Goal: Navigation & Orientation: Find specific page/section

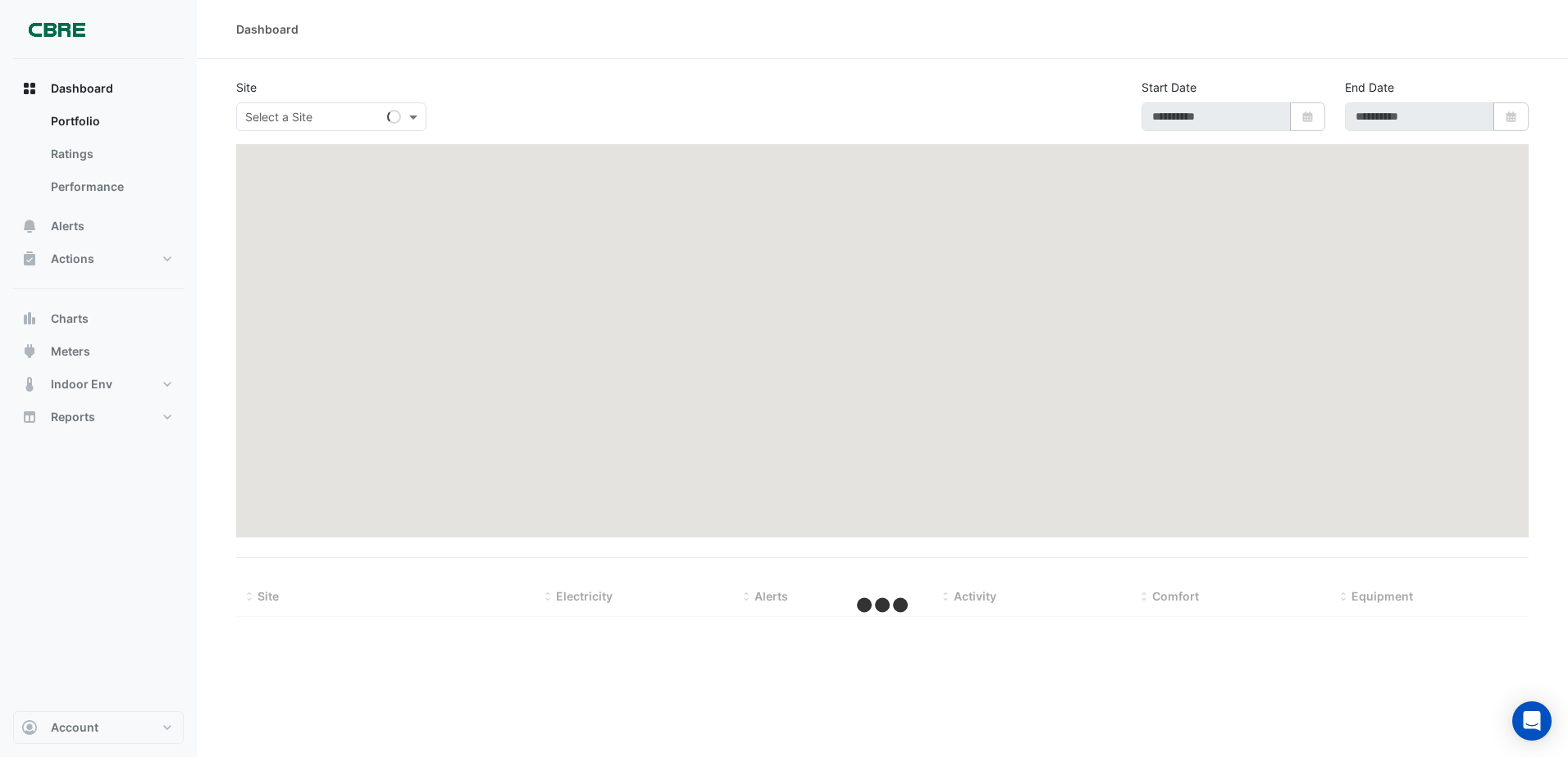
type input "**********"
select select "***"
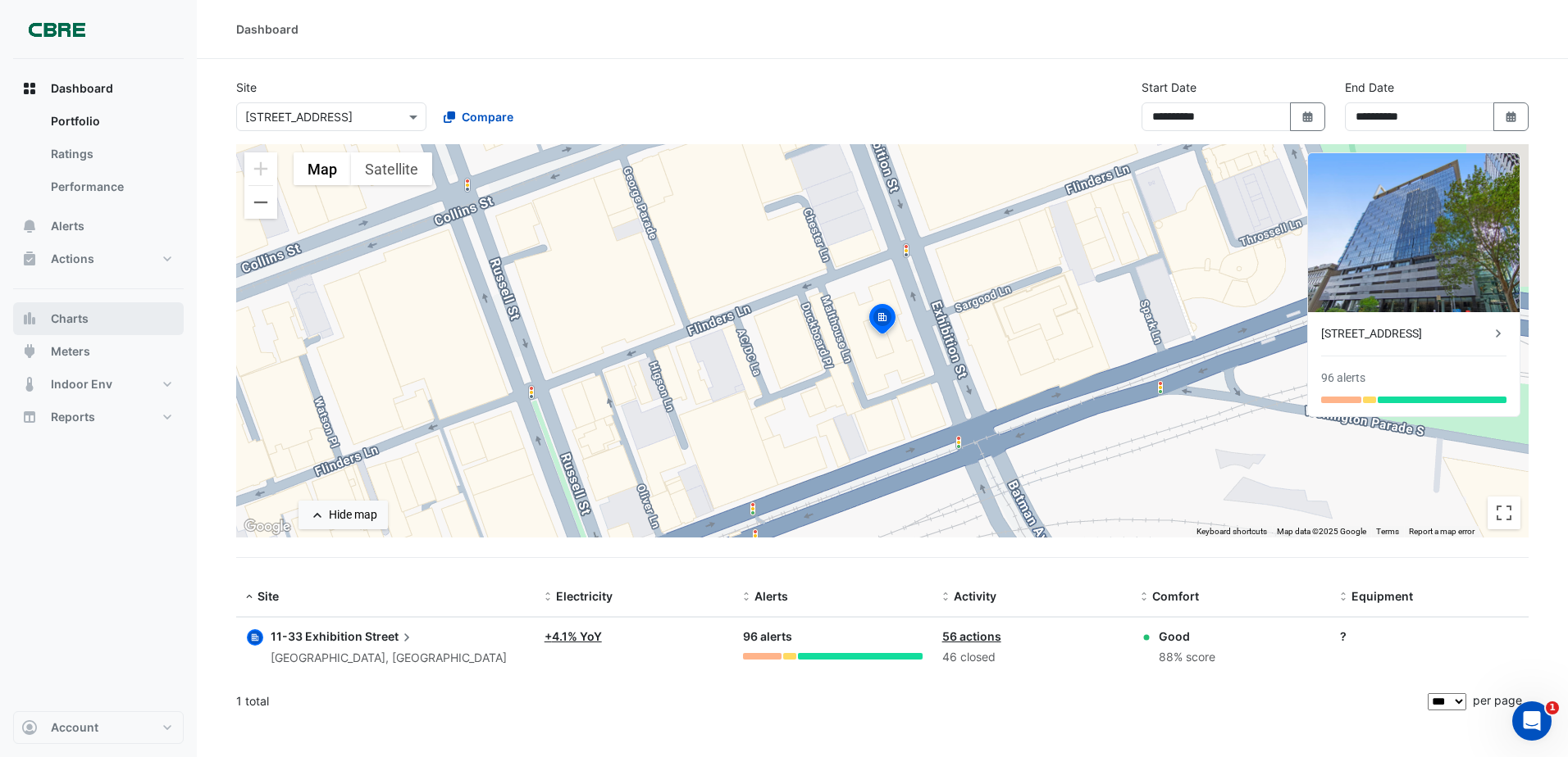
click at [91, 317] on button "Charts" at bounding box center [99, 319] width 171 height 33
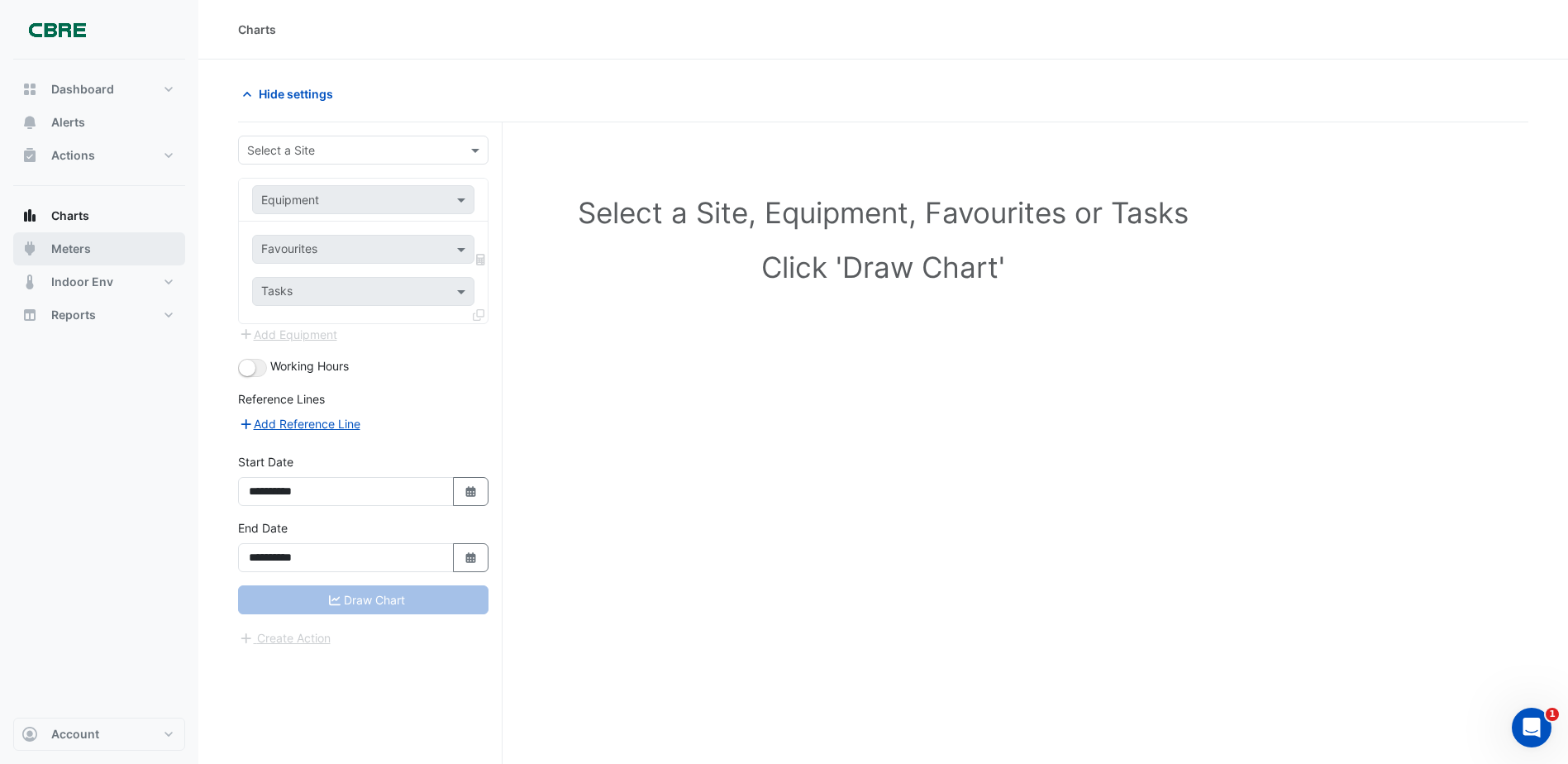
click at [83, 249] on span "Meters" at bounding box center [70, 249] width 39 height 17
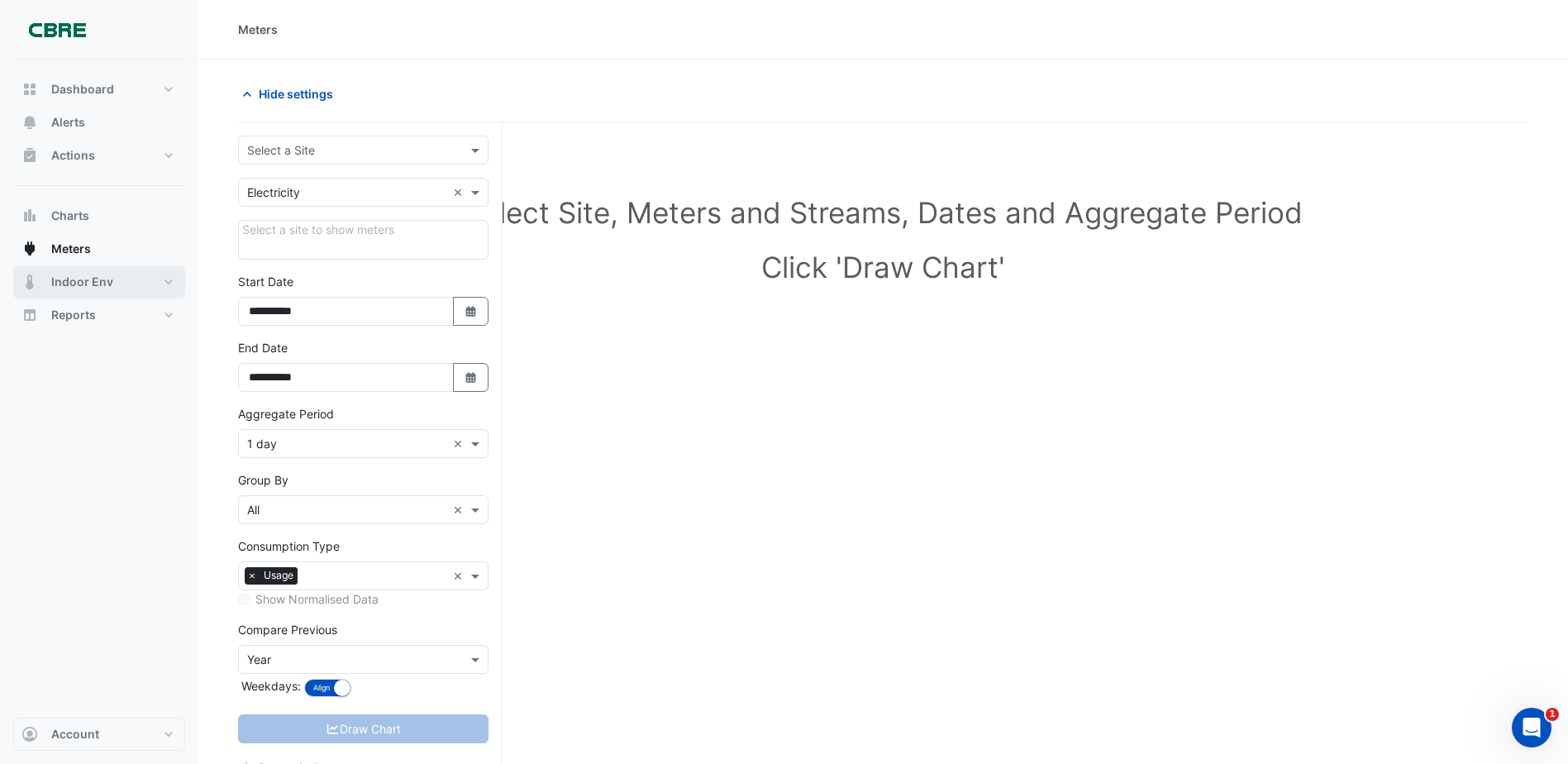
click at [94, 277] on span "Indoor Env" at bounding box center [82, 282] width 62 height 17
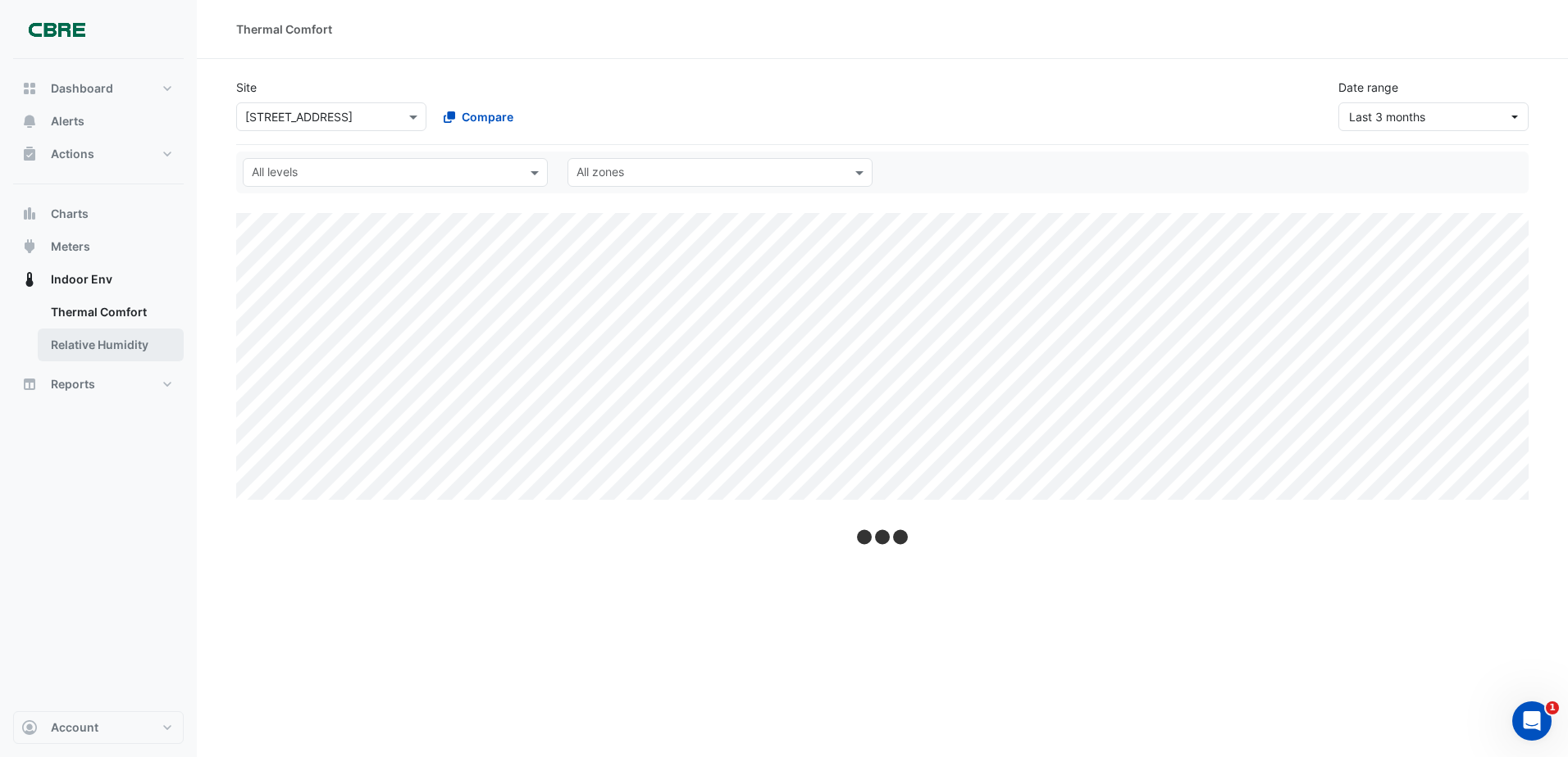
click at [110, 341] on link "Relative Humidity" at bounding box center [110, 345] width 146 height 33
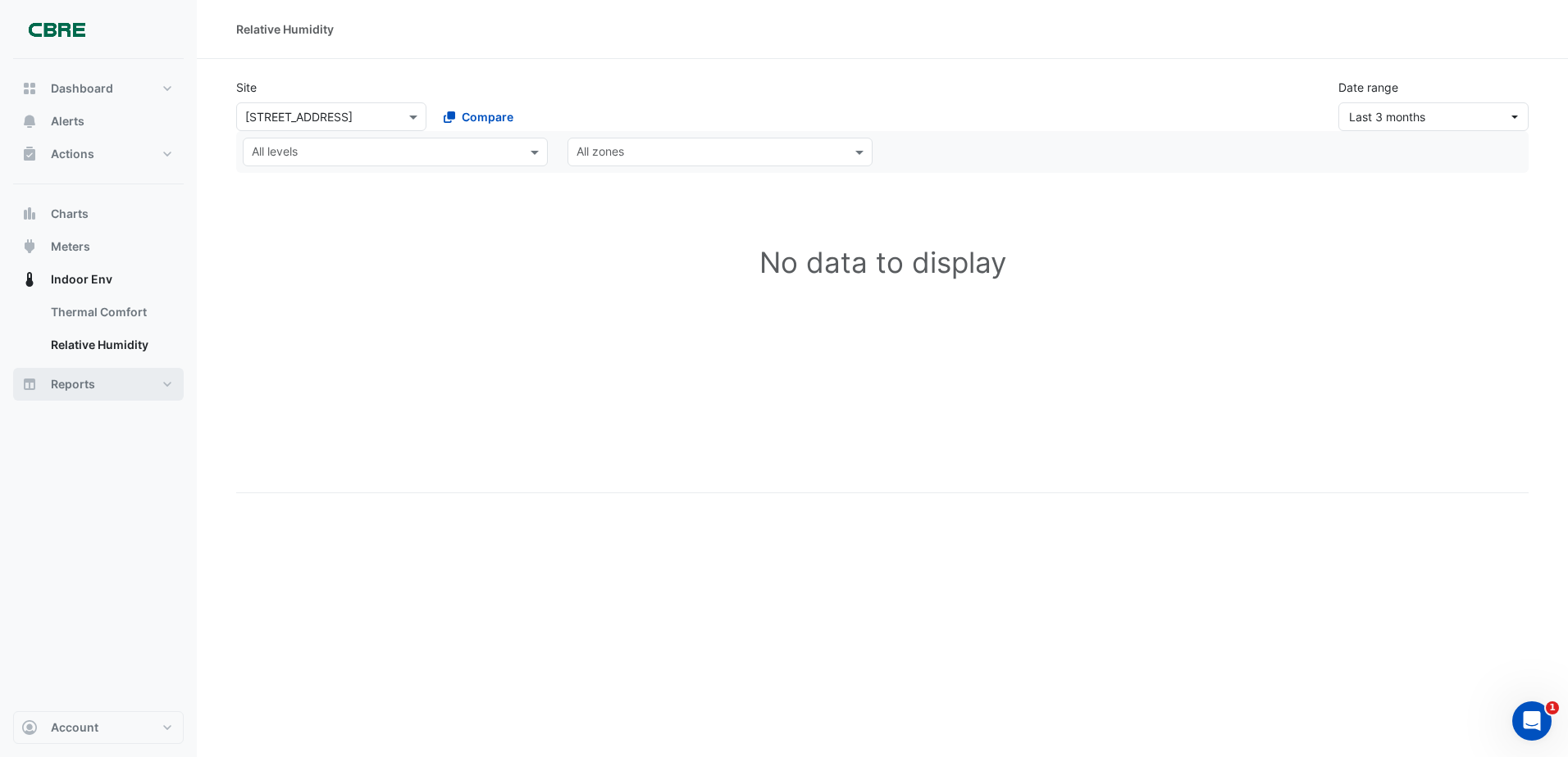
click at [98, 376] on button "Reports" at bounding box center [99, 385] width 171 height 33
select select "***"
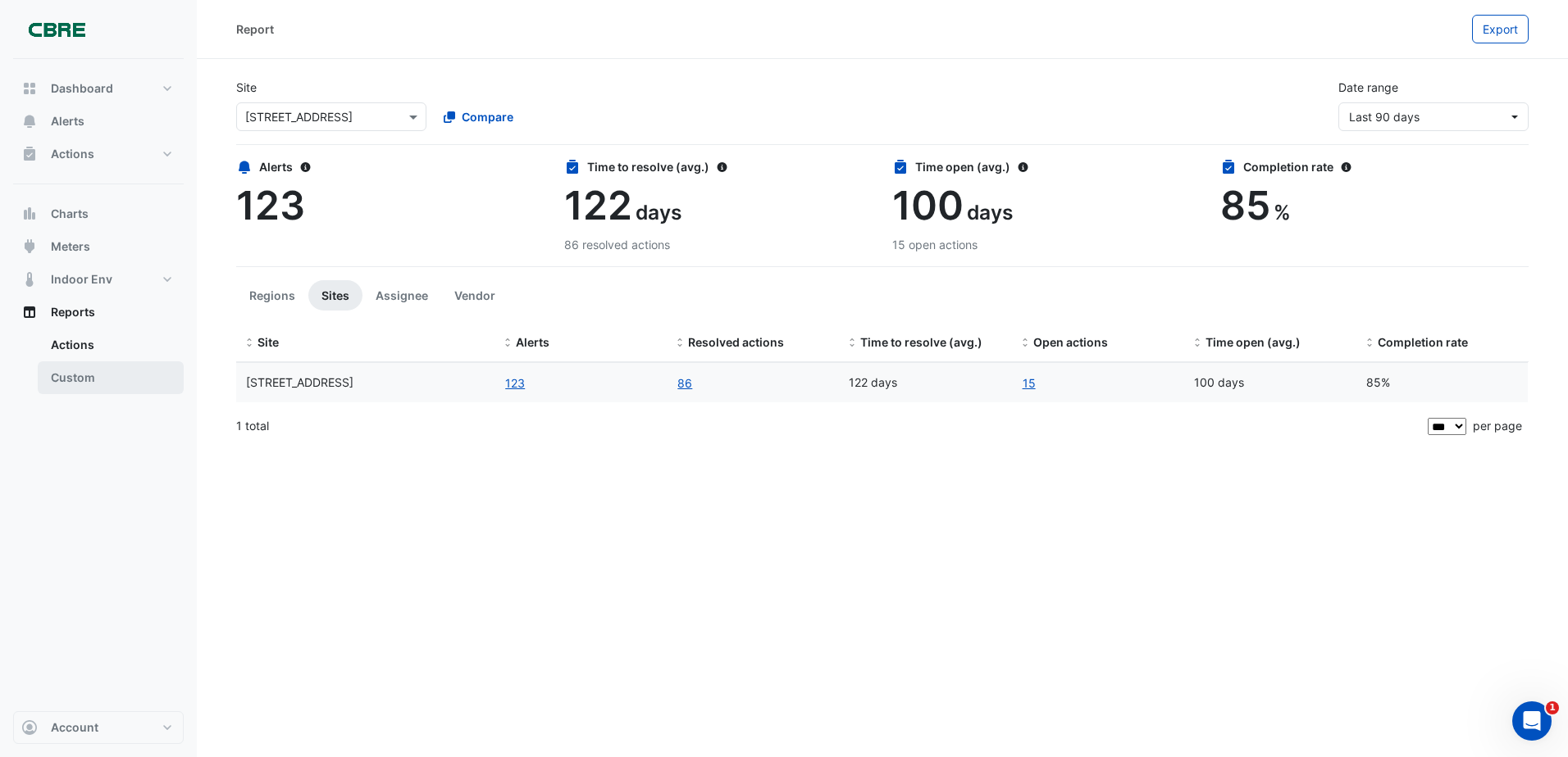
click at [104, 375] on link "Custom" at bounding box center [110, 378] width 146 height 33
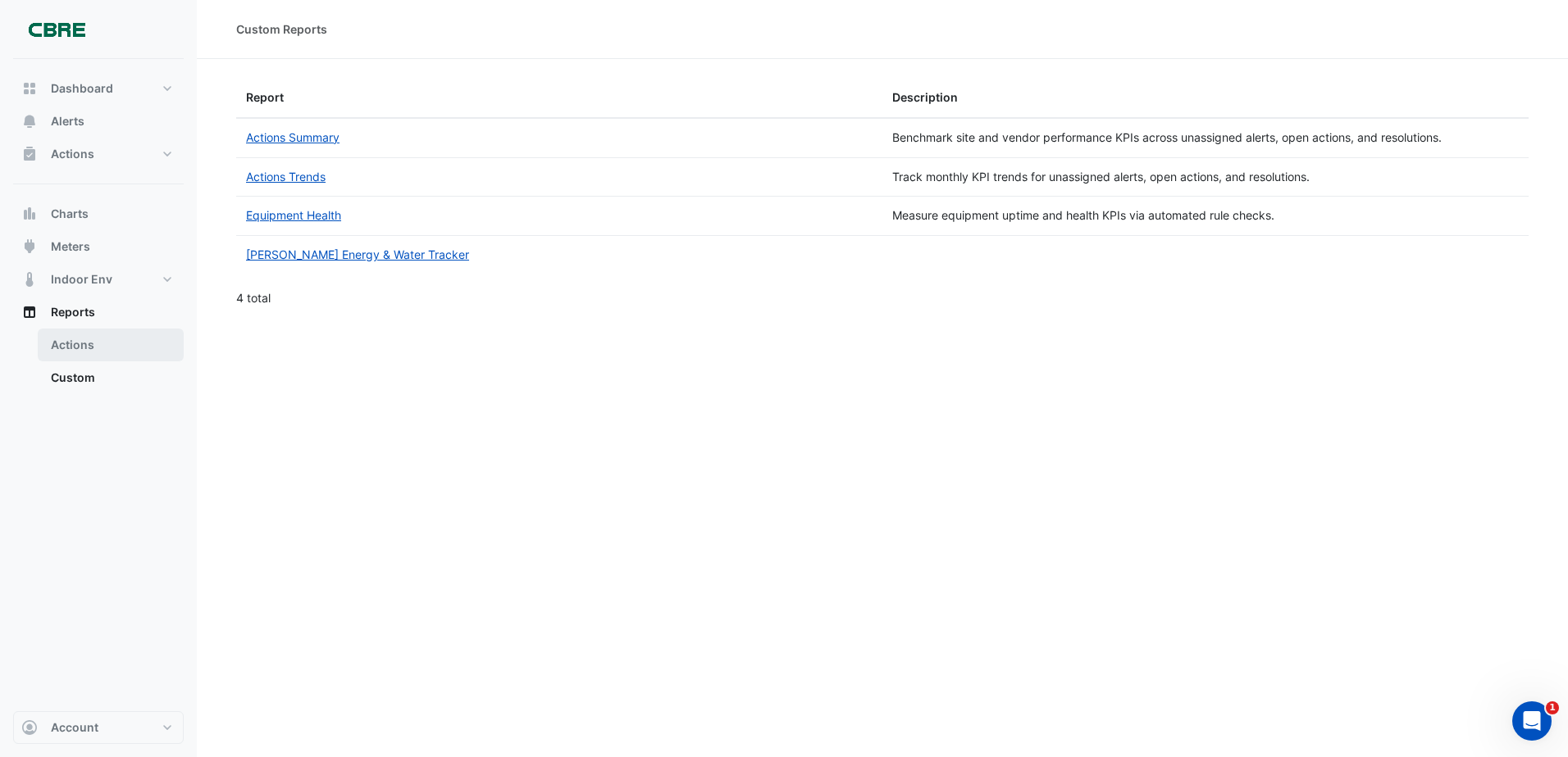
click at [115, 352] on link "Actions" at bounding box center [110, 345] width 146 height 33
select select "***"
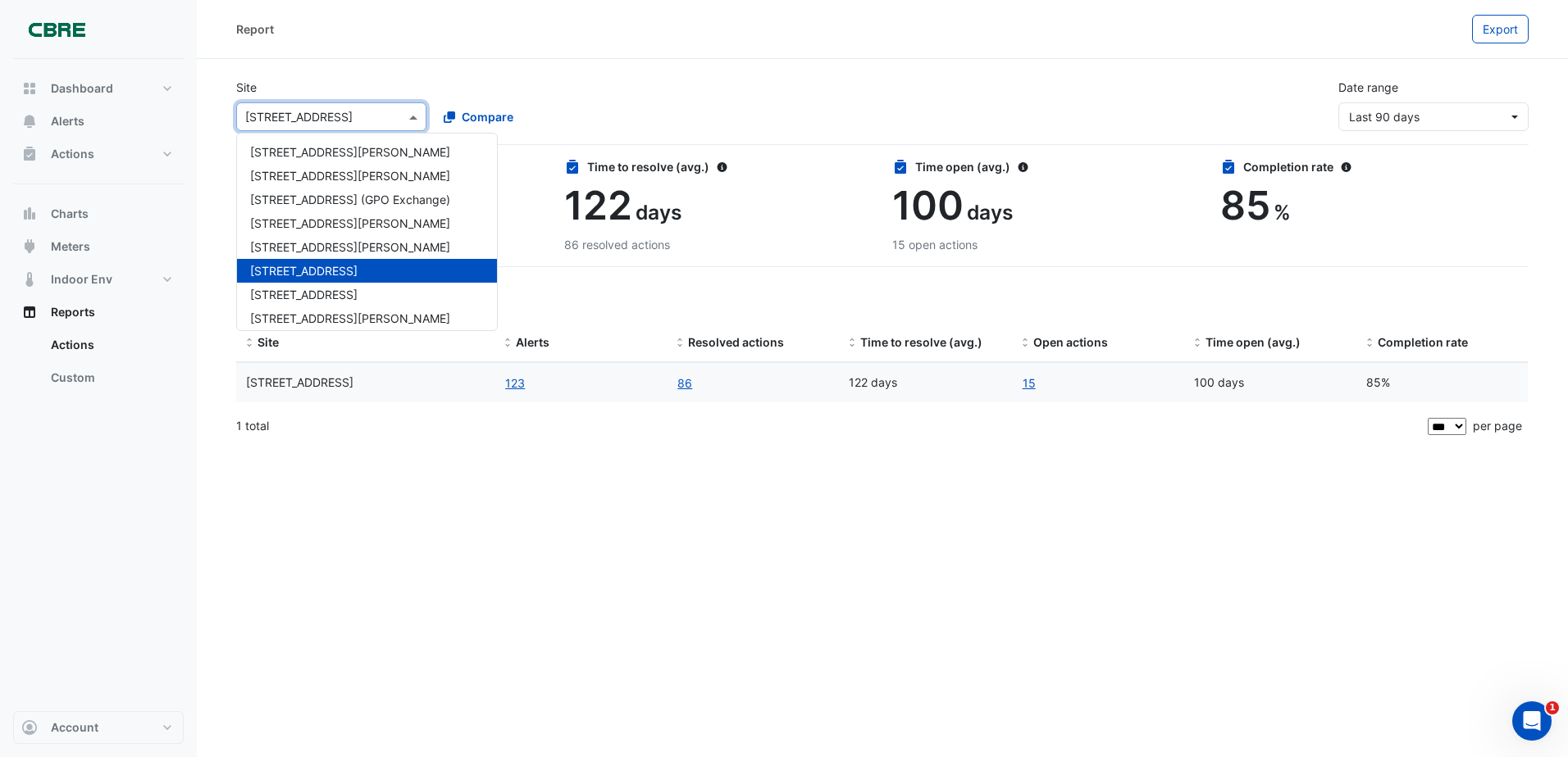
click at [363, 114] on input "text" at bounding box center [314, 117] width 139 height 17
click at [332, 241] on span "105 Phillip Street" at bounding box center [349, 247] width 200 height 14
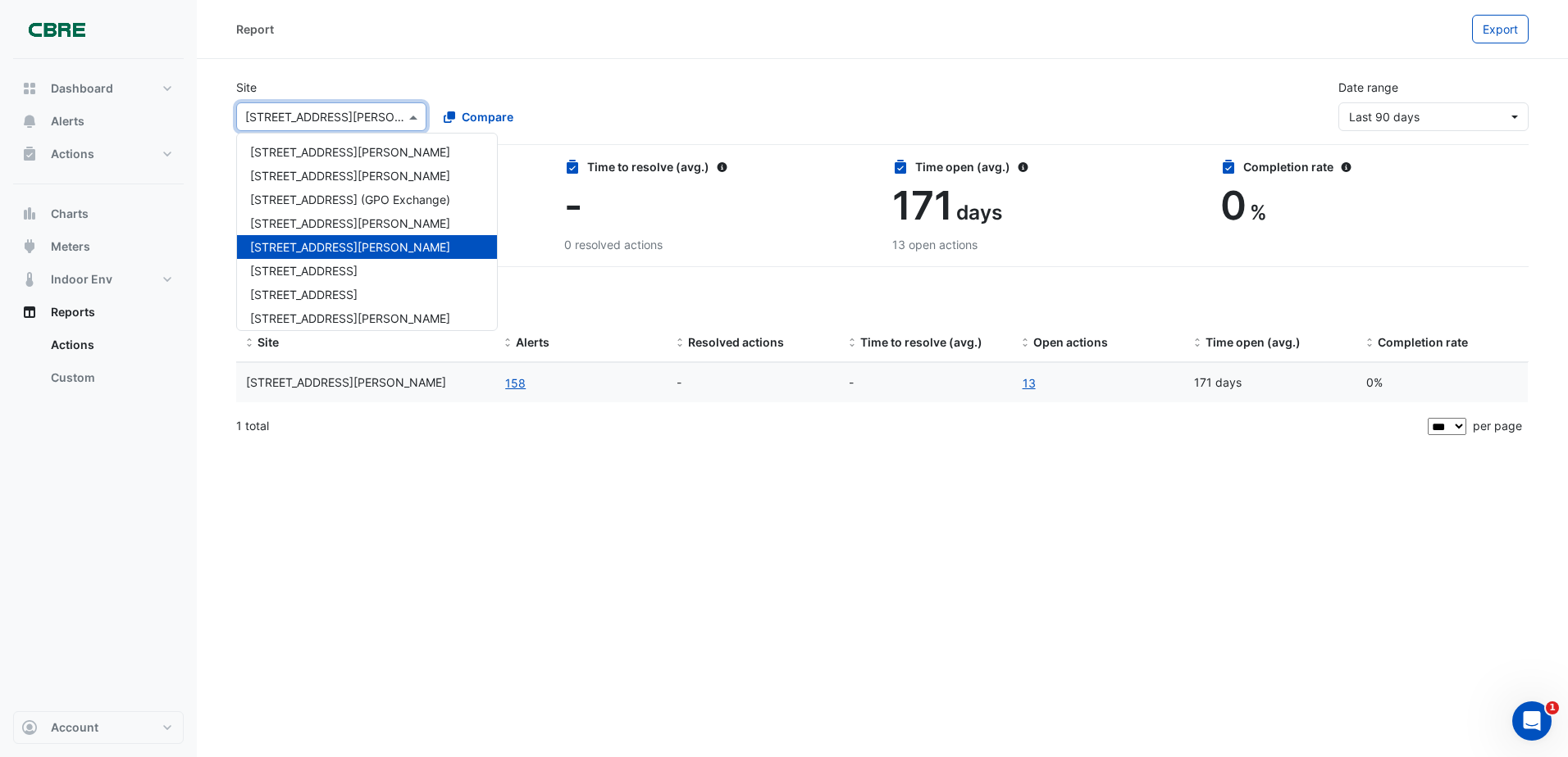
click at [351, 113] on input "text" at bounding box center [314, 117] width 139 height 17
click at [339, 182] on div "1 Shelley Street" at bounding box center [367, 176] width 260 height 24
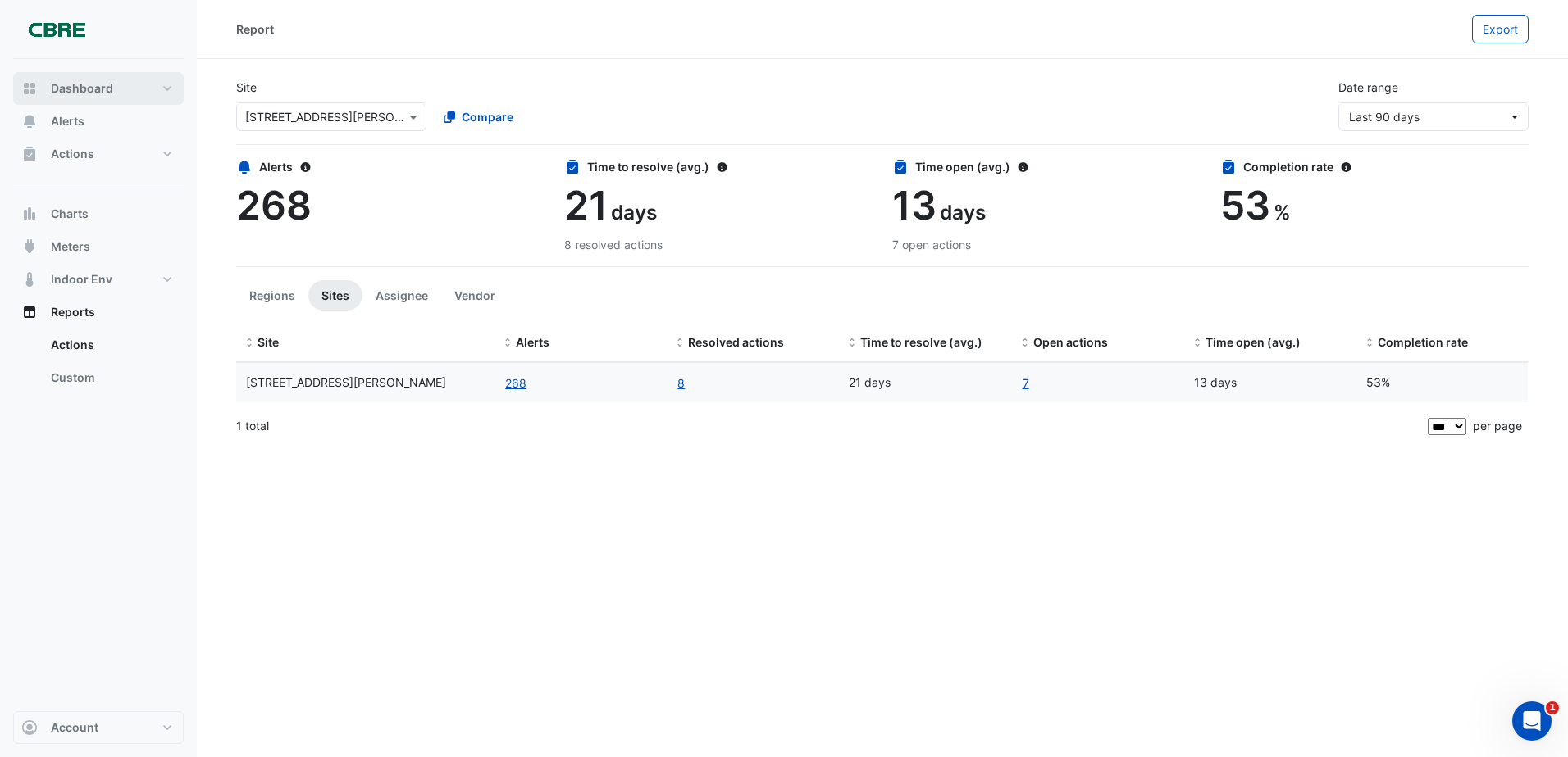
click at [64, 98] on button "Dashboard" at bounding box center [99, 89] width 171 height 33
select select "***"
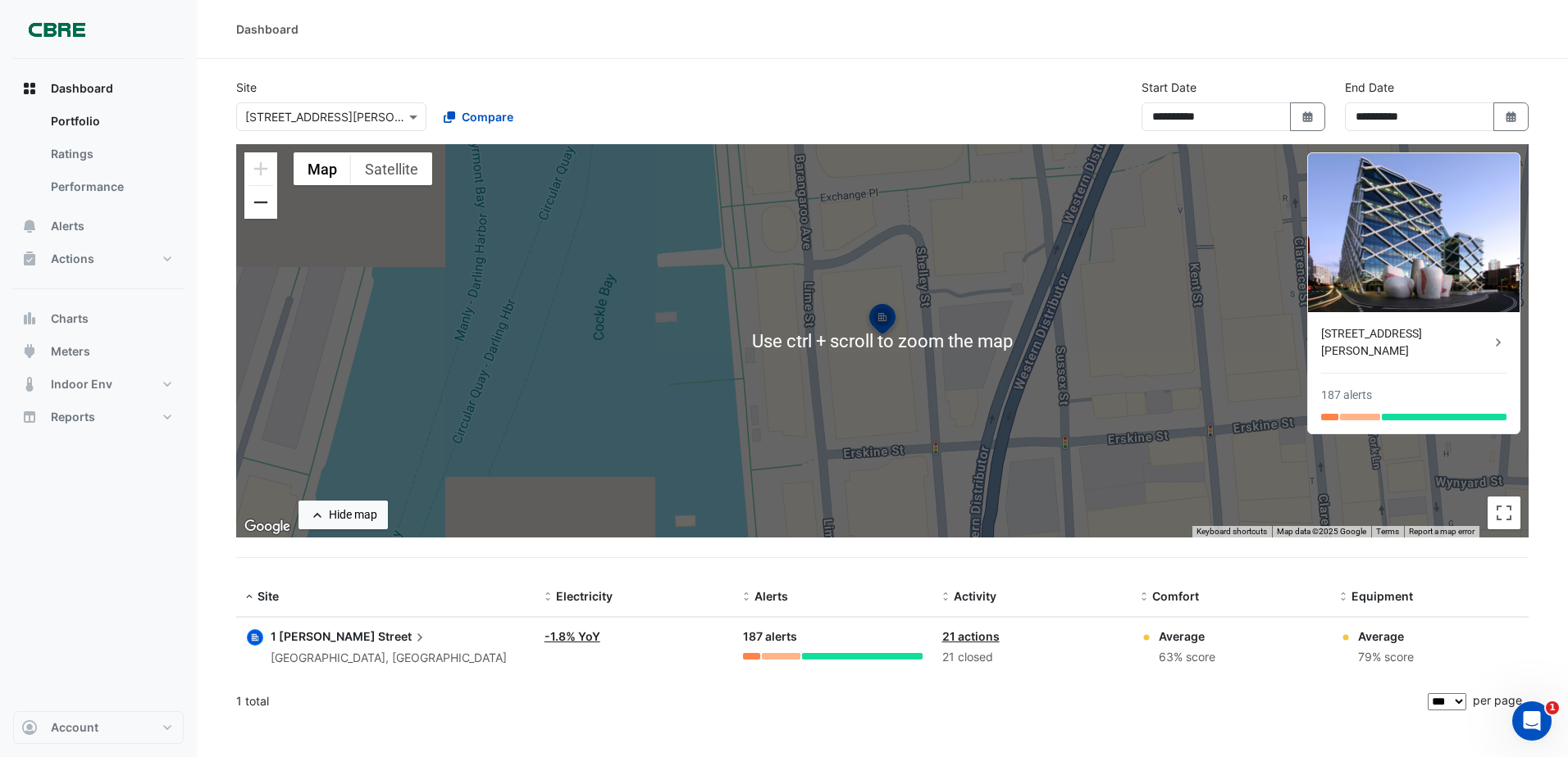
click at [249, 201] on button "Zoom out" at bounding box center [261, 202] width 33 height 33
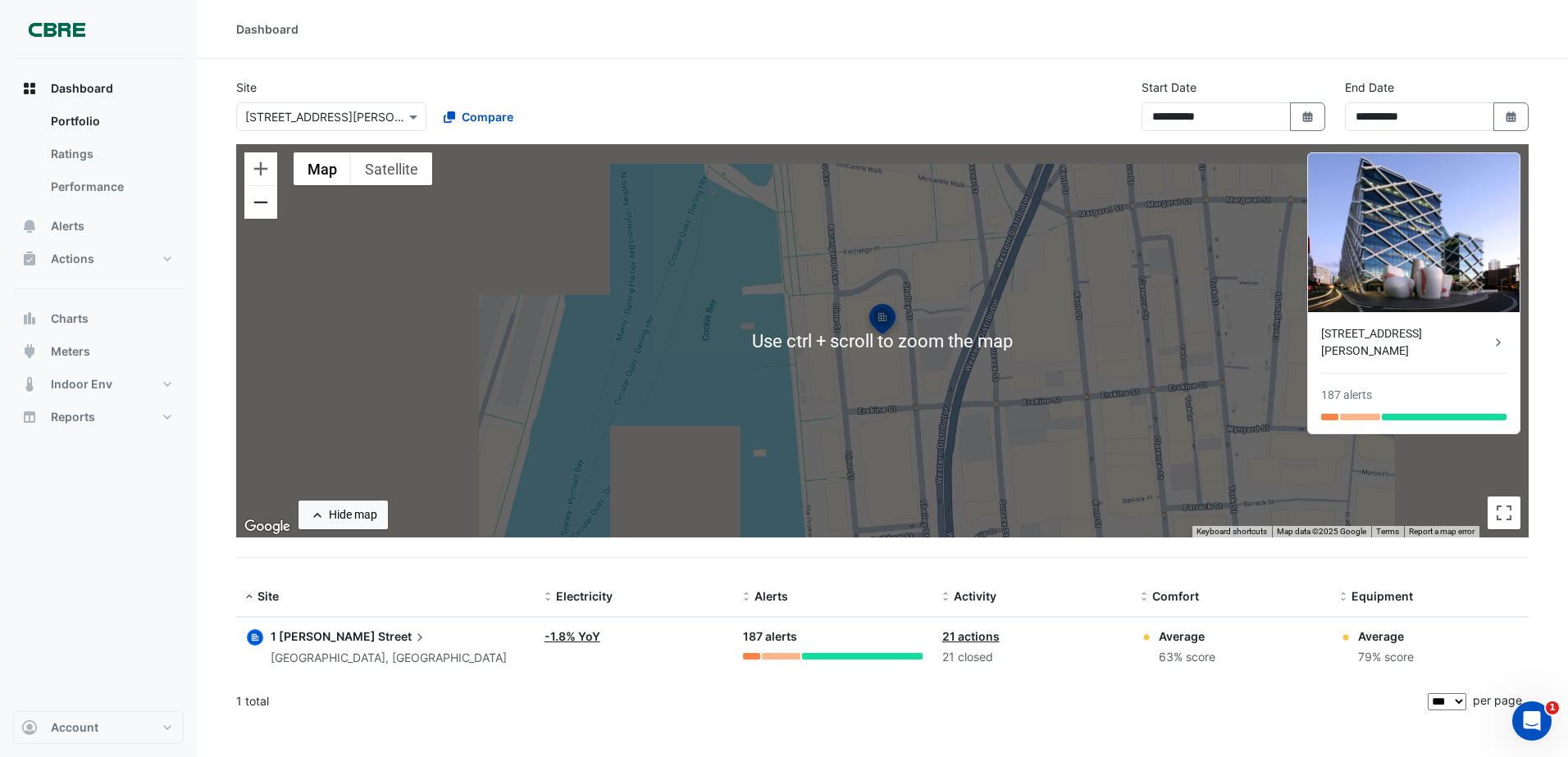
click at [249, 201] on button "Zoom out" at bounding box center [261, 202] width 33 height 33
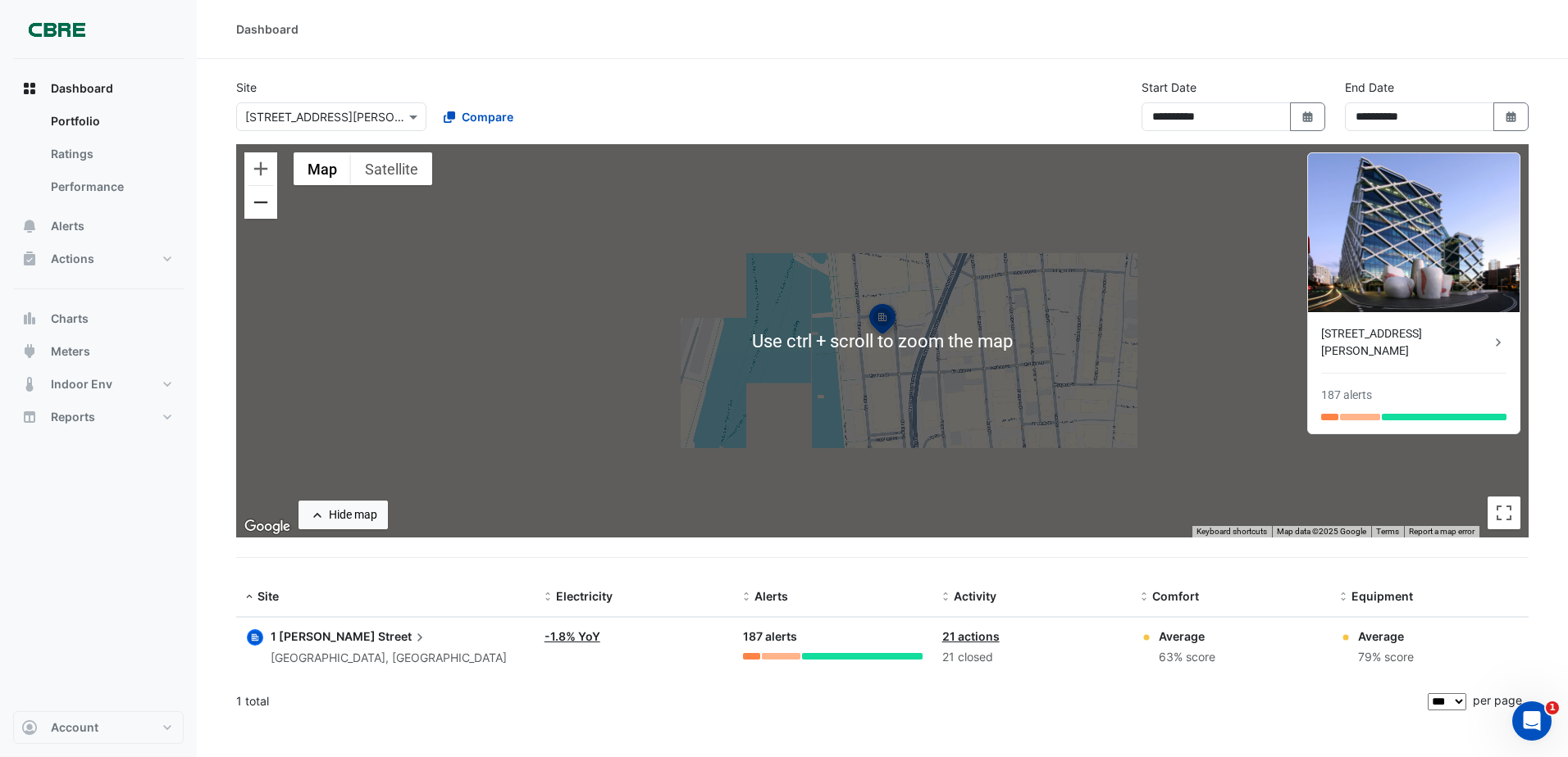
click at [249, 201] on button "Zoom out" at bounding box center [261, 202] width 33 height 33
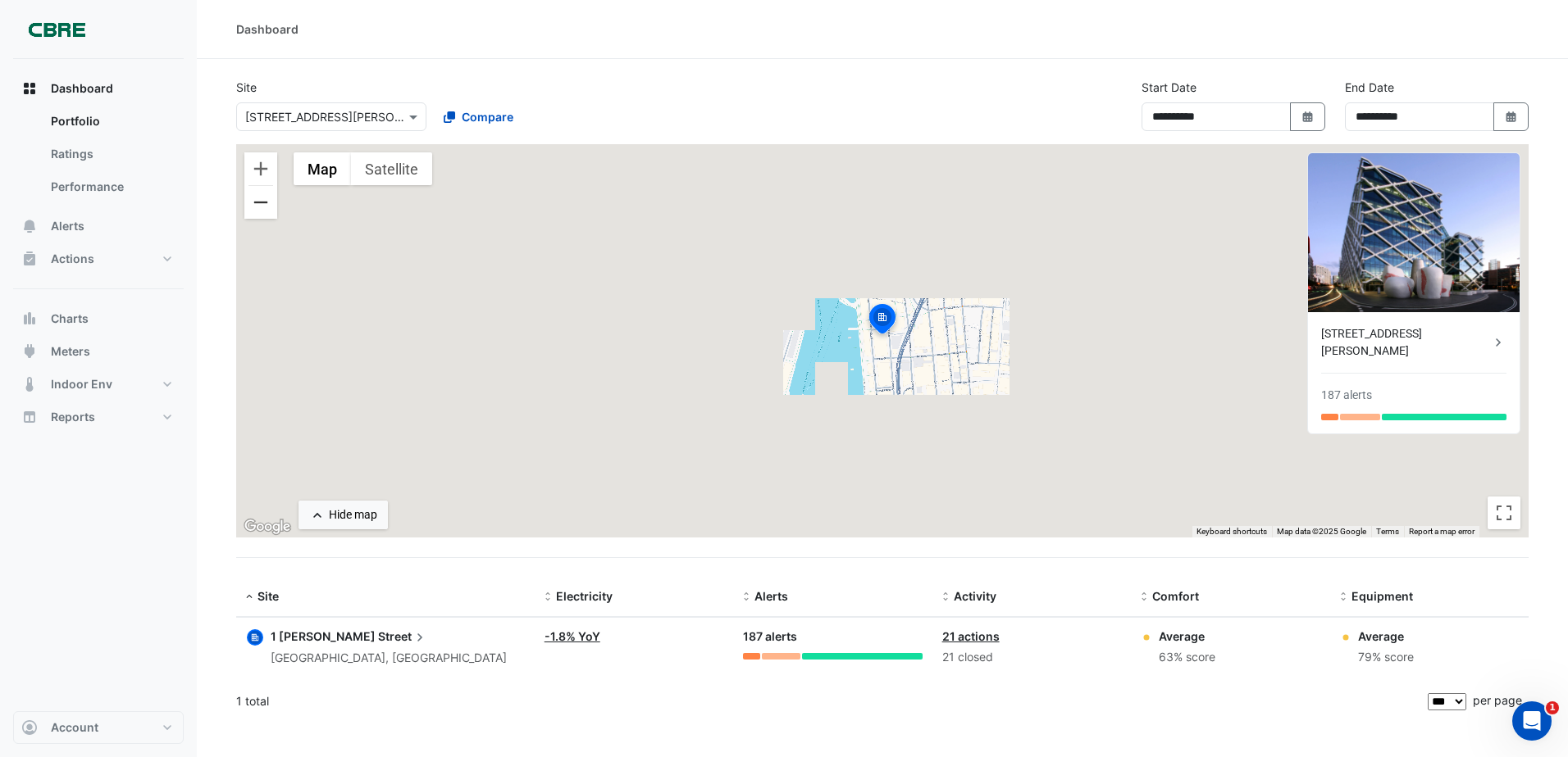
click at [249, 201] on button "Zoom out" at bounding box center [261, 202] width 33 height 33
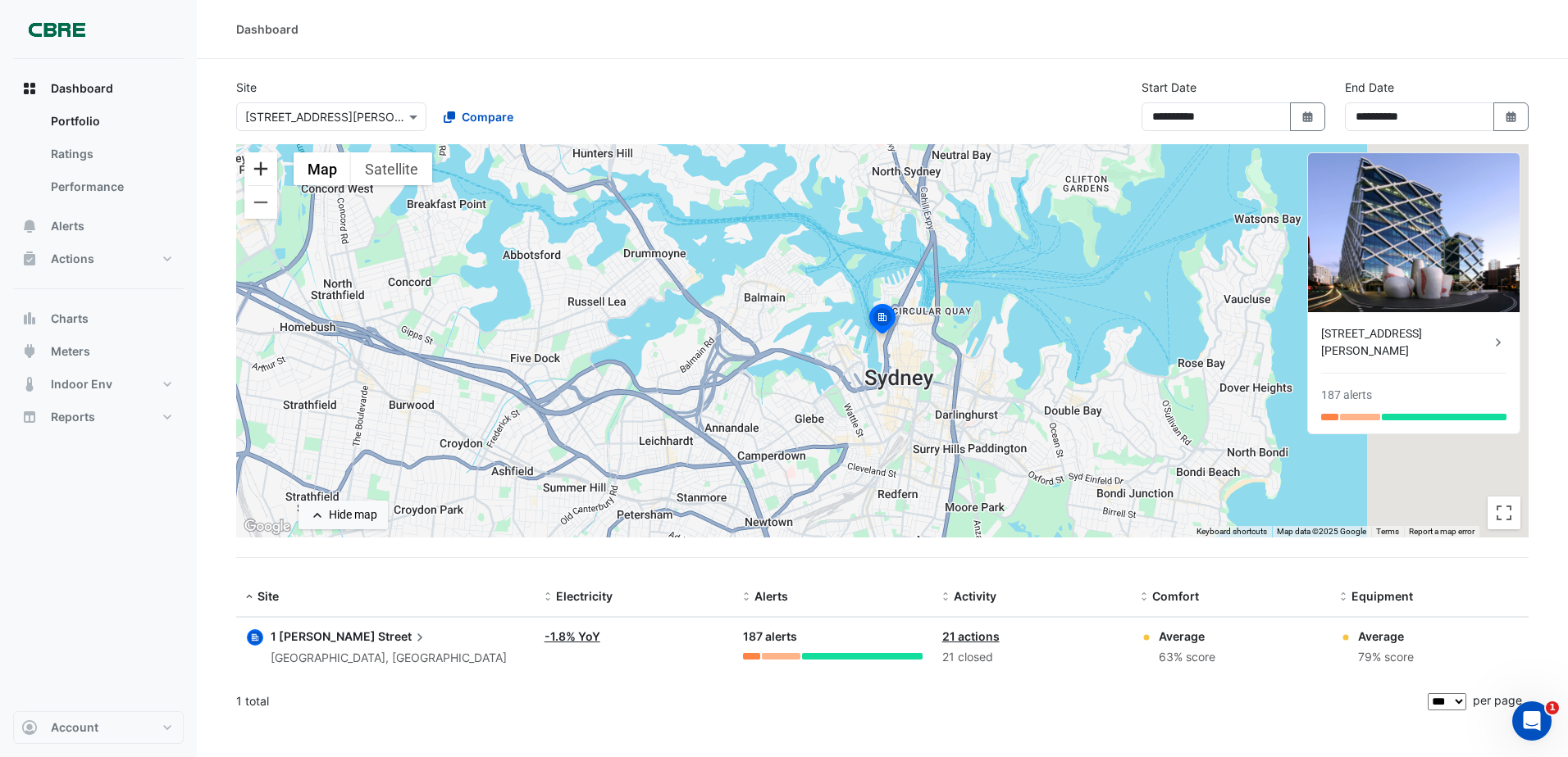
click at [260, 172] on button "Zoom in" at bounding box center [261, 169] width 33 height 33
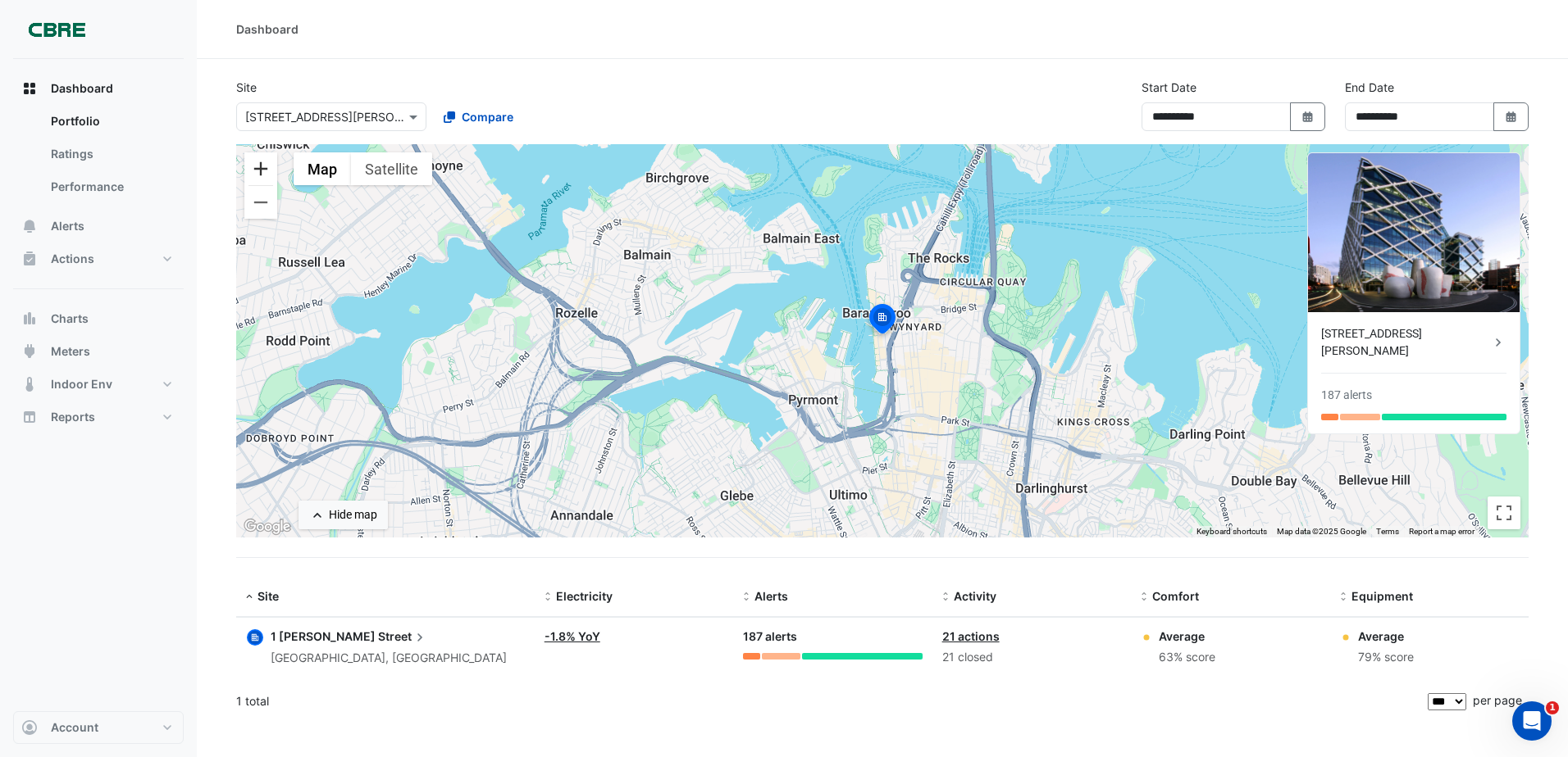
click at [260, 172] on button "Zoom in" at bounding box center [261, 169] width 33 height 33
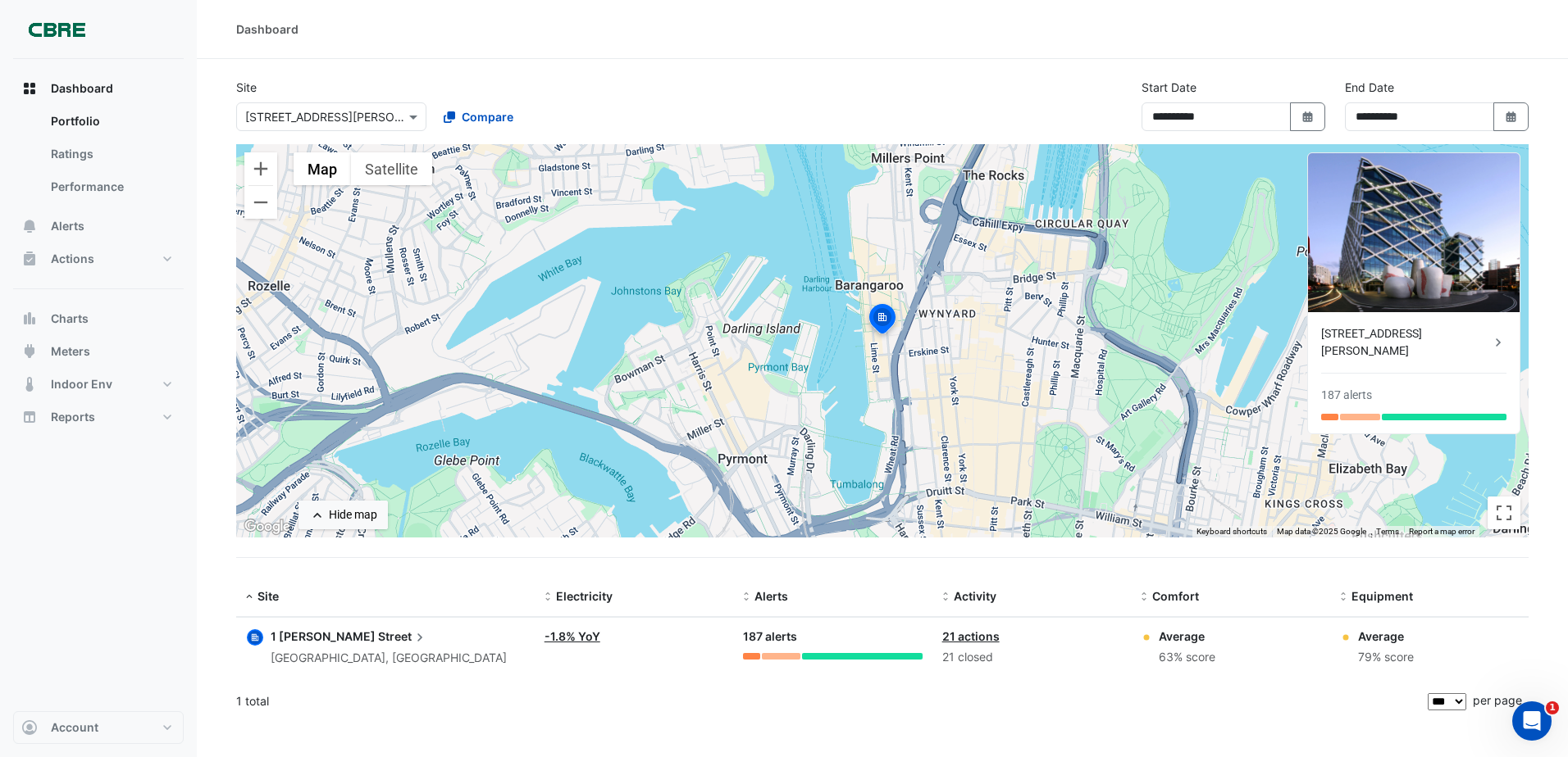
click at [290, 125] on div "× 1 Shelley Street" at bounding box center [331, 117] width 190 height 29
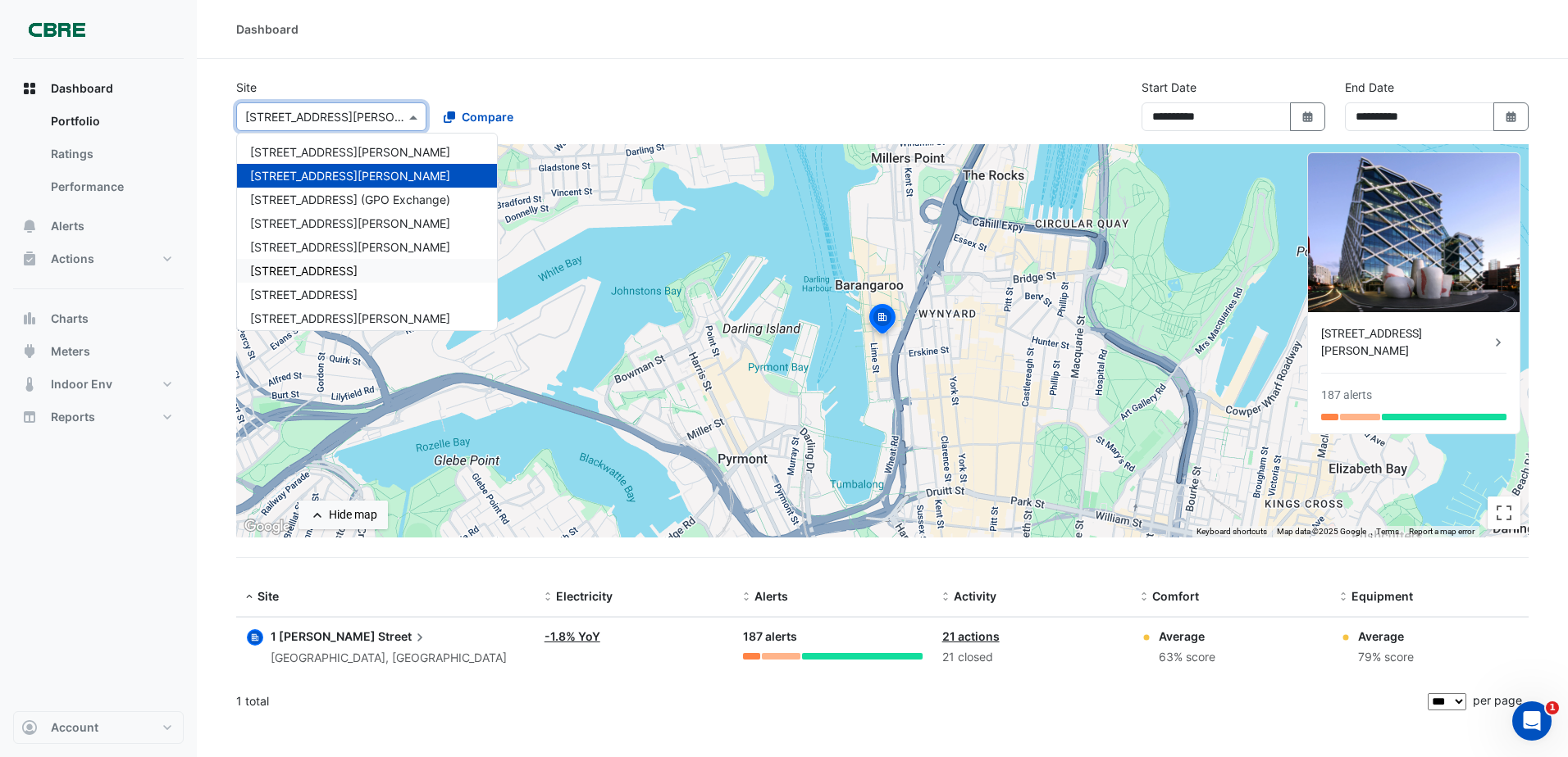
click at [301, 273] on span "[STREET_ADDRESS]" at bounding box center [303, 270] width 107 height 14
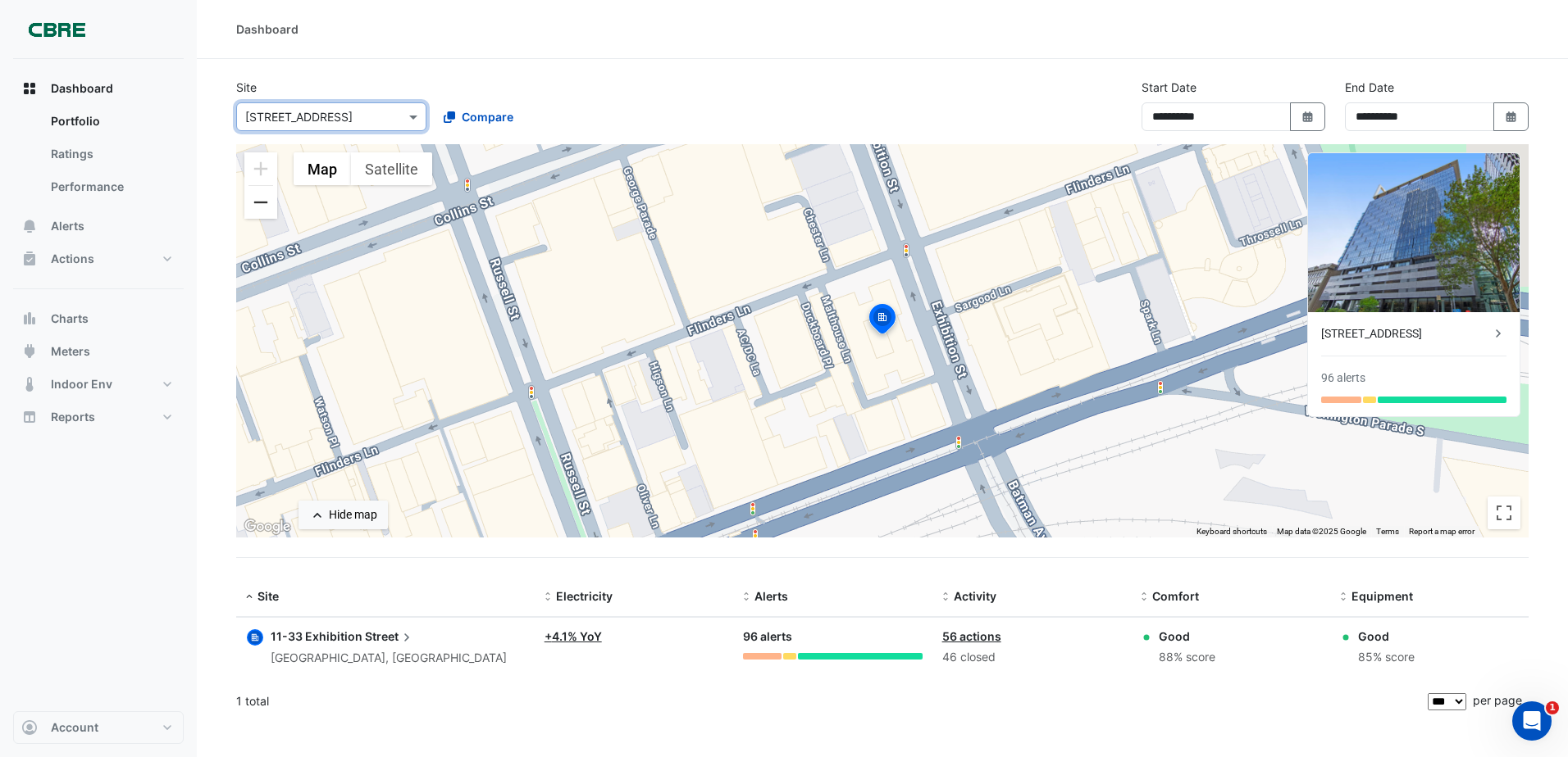
click at [259, 205] on button "Zoom out" at bounding box center [261, 202] width 33 height 33
click at [255, 217] on button "Zoom out" at bounding box center [261, 202] width 33 height 33
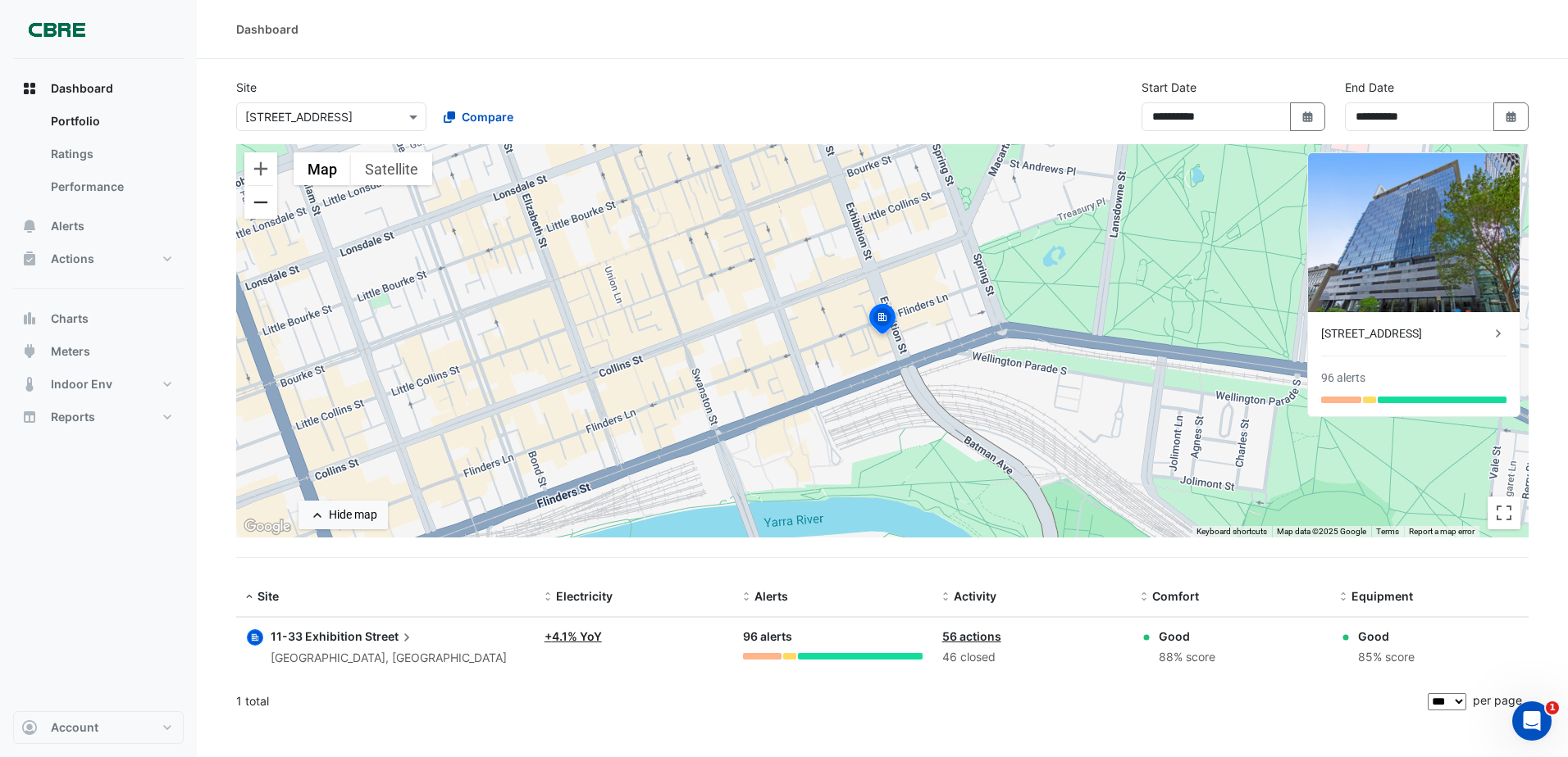
click at [256, 212] on button "Zoom out" at bounding box center [261, 202] width 33 height 33
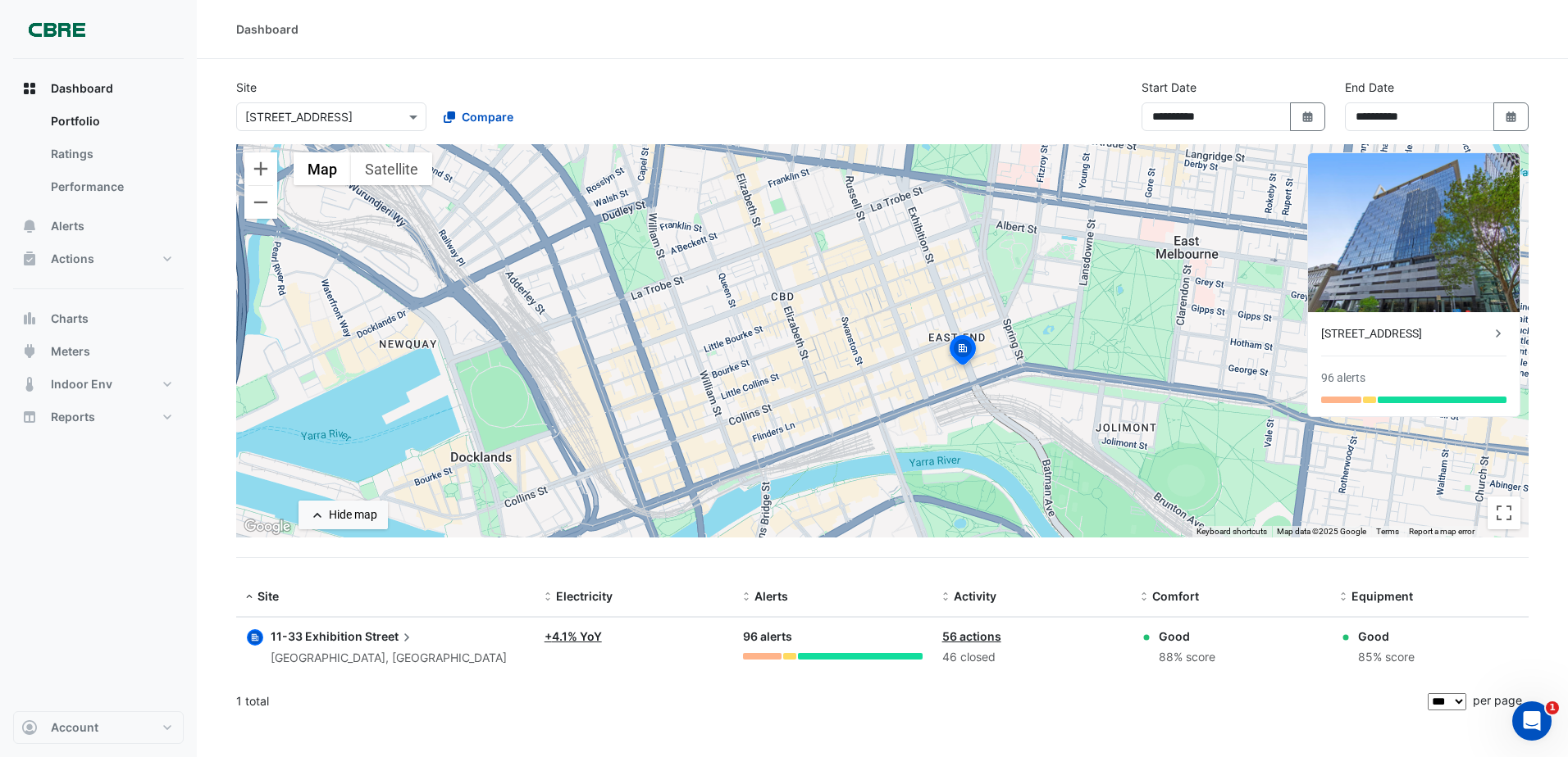
drag, startPoint x: 476, startPoint y: 300, endPoint x: 557, endPoint y: 331, distance: 86.7
click at [557, 331] on div "To activate drag with keyboard, press Alt + Enter. Once in keyboard drag state,…" at bounding box center [882, 341] width 1292 height 393
click at [264, 158] on button "Zoom in" at bounding box center [261, 169] width 33 height 33
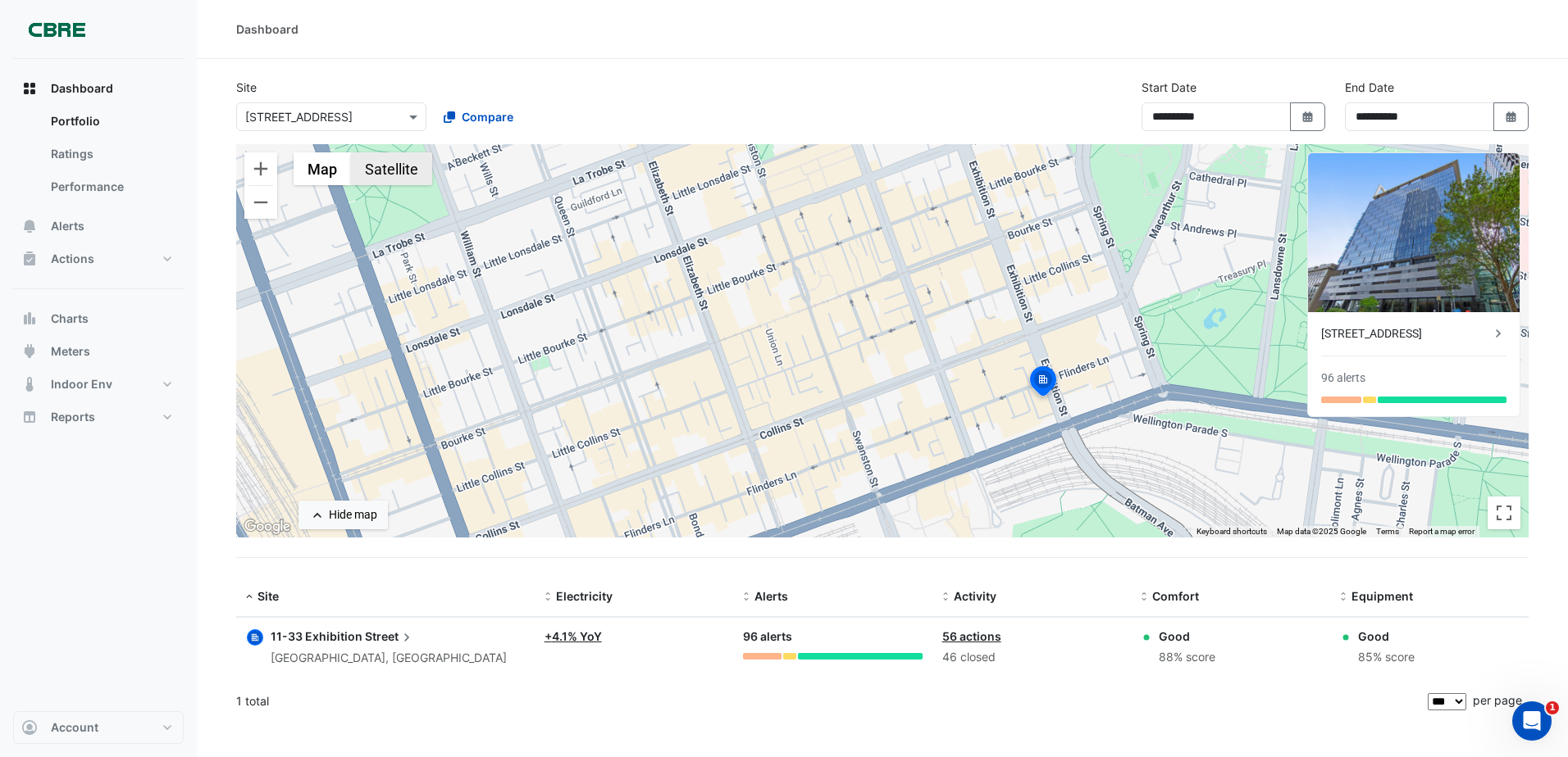
click at [377, 163] on button "Satellite" at bounding box center [392, 169] width 81 height 33
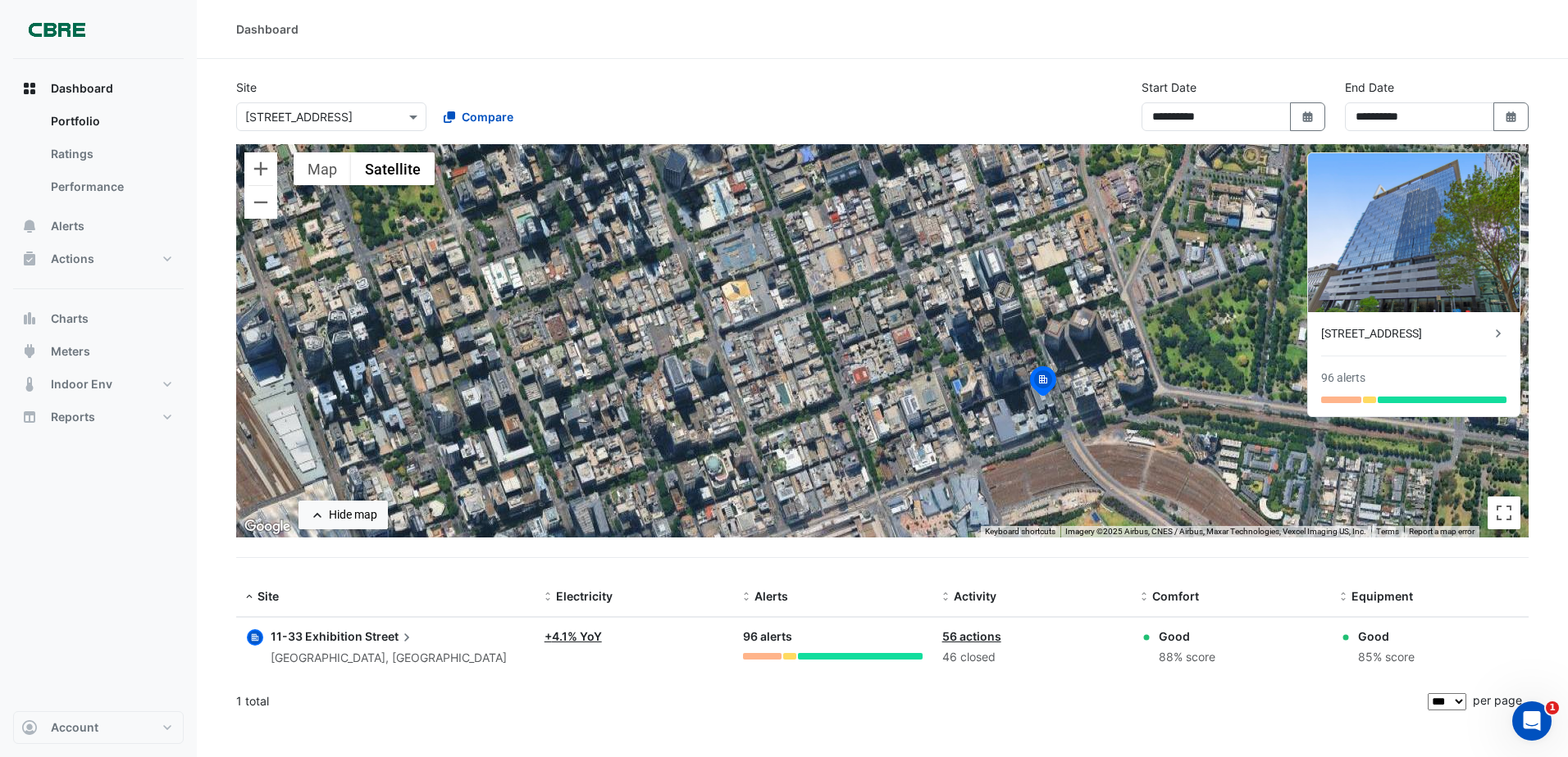
drag, startPoint x: 963, startPoint y: 349, endPoint x: 850, endPoint y: 347, distance: 113.0
click at [852, 347] on div "To activate drag with keyboard, press Alt + Enter. Once in keyboard drag state,…" at bounding box center [882, 341] width 1292 height 393
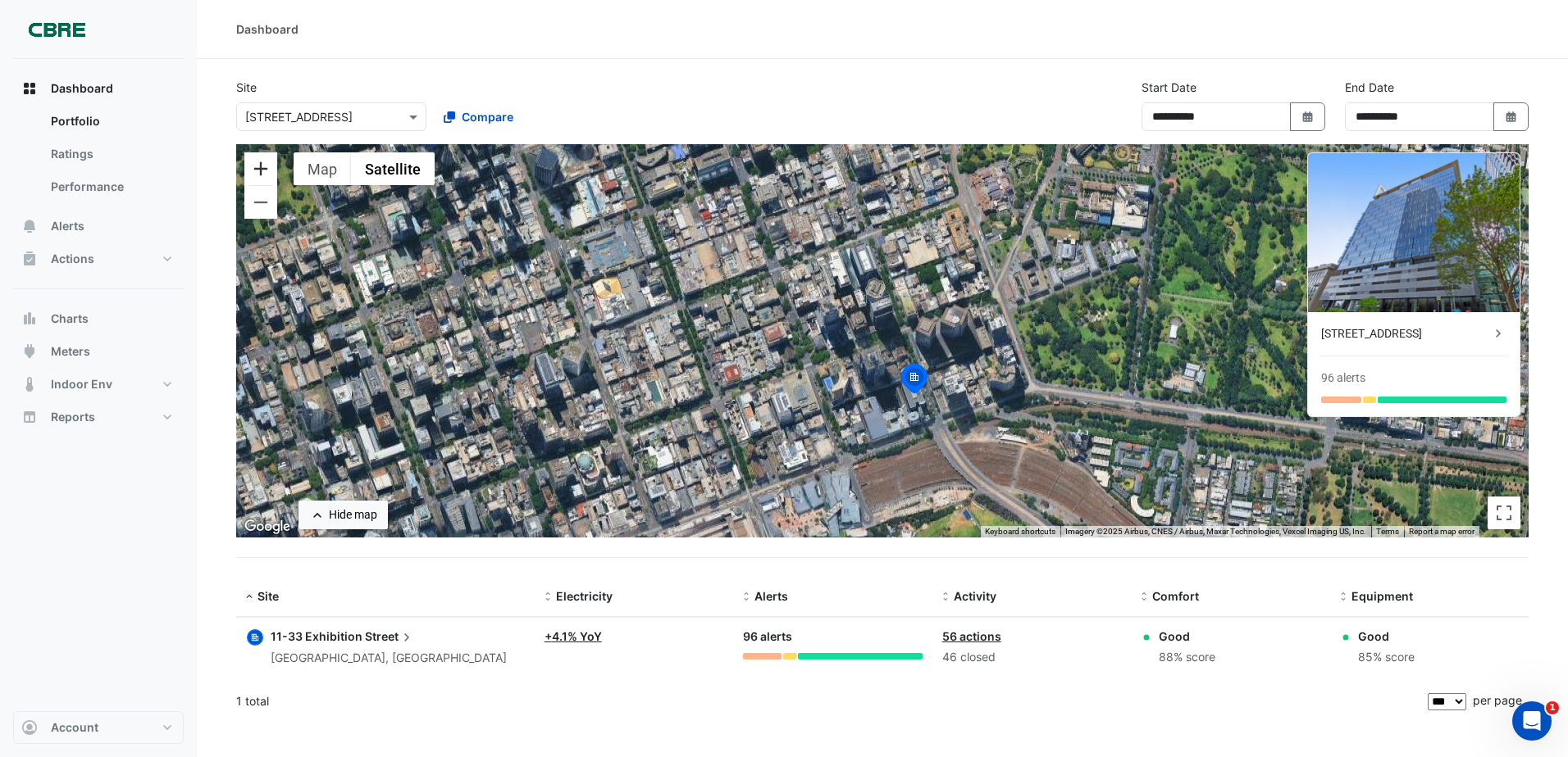
click at [265, 176] on button "Zoom in" at bounding box center [261, 169] width 33 height 33
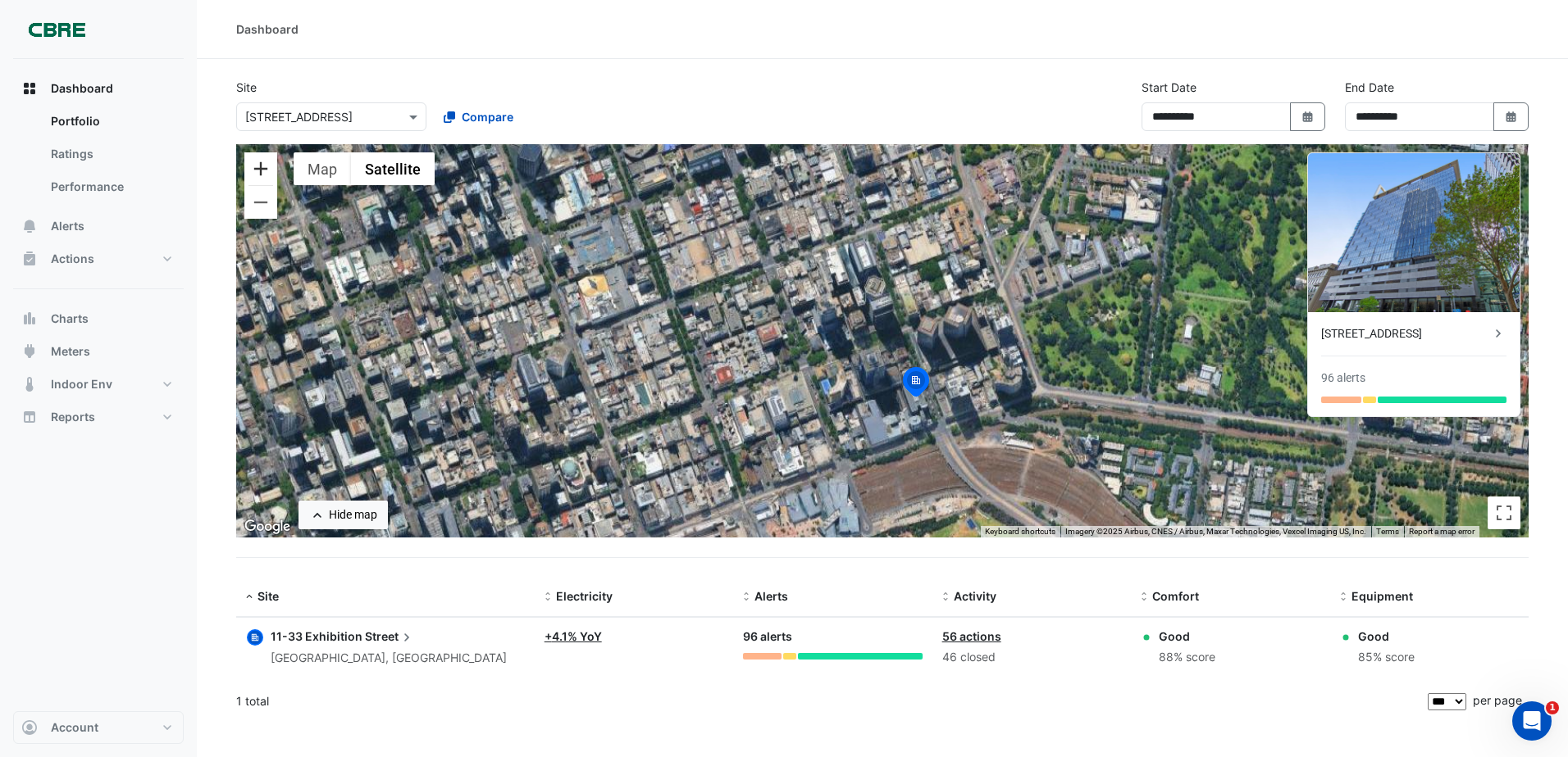
click at [265, 176] on button "Zoom in" at bounding box center [261, 169] width 33 height 33
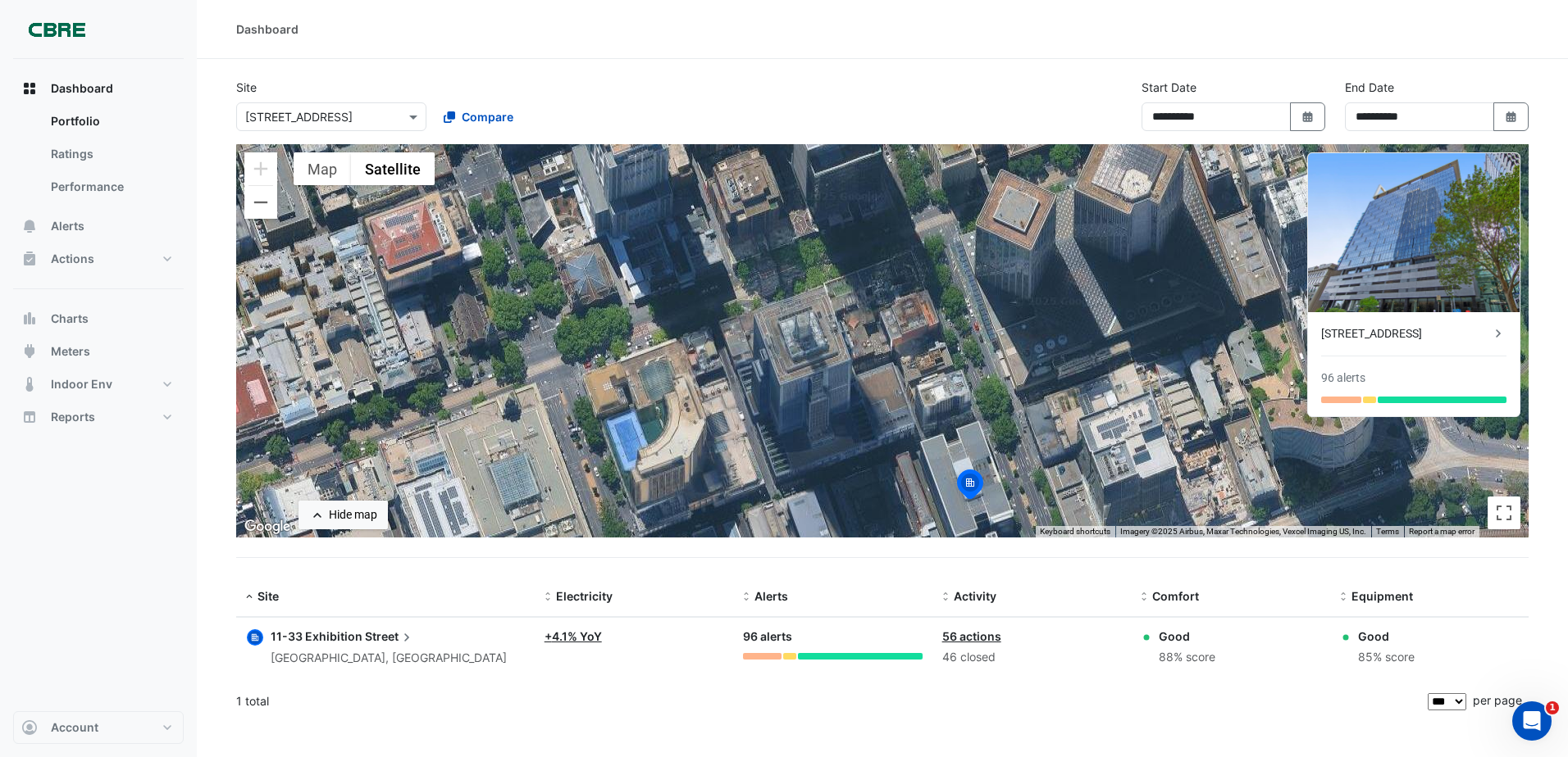
drag, startPoint x: 822, startPoint y: 440, endPoint x: 730, endPoint y: 268, distance: 195.1
click at [730, 268] on div "To activate drag with keyboard, press Alt + Enter. Once in keyboard drag state,…" at bounding box center [882, 341] width 1292 height 393
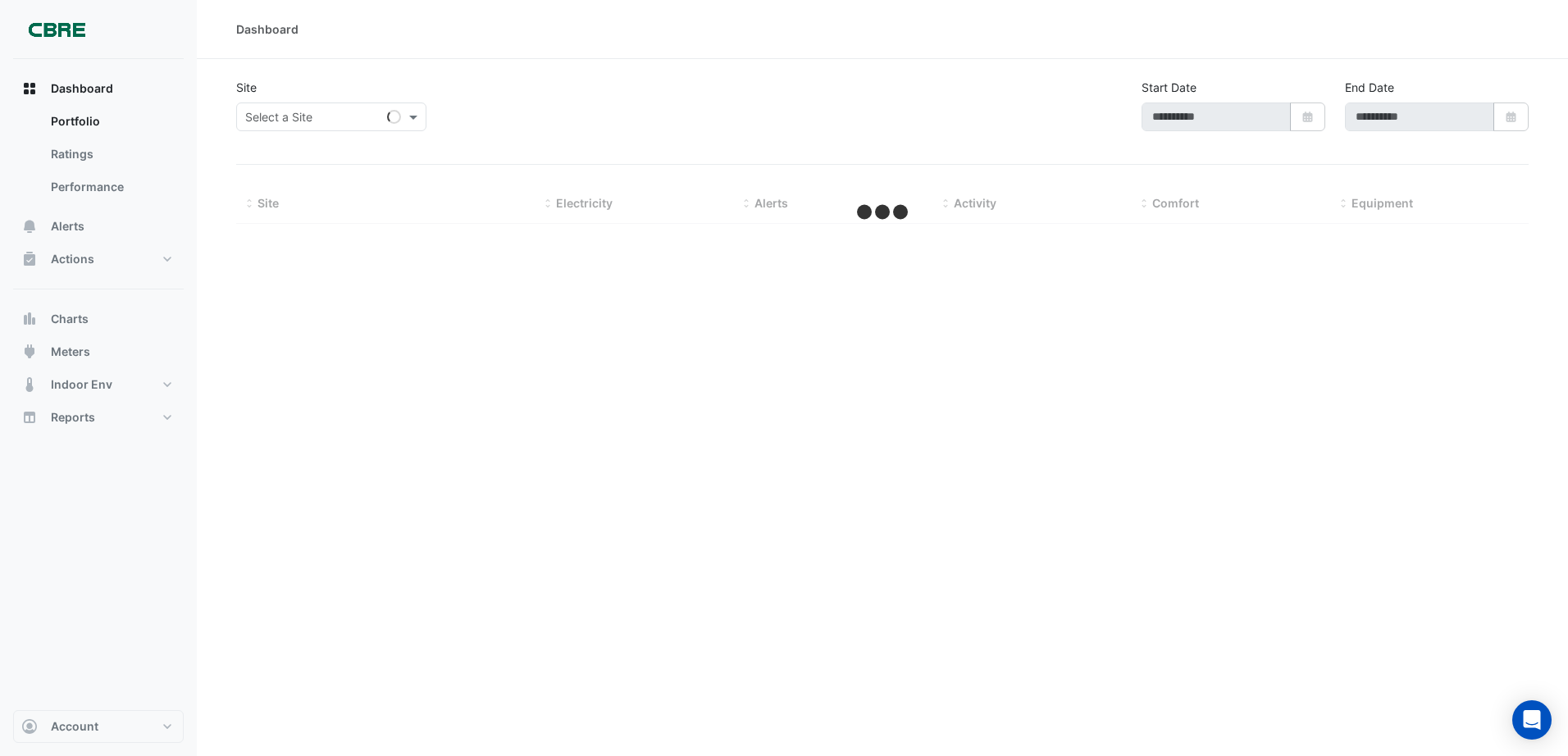
type input "**********"
select select "***"
type input "**********"
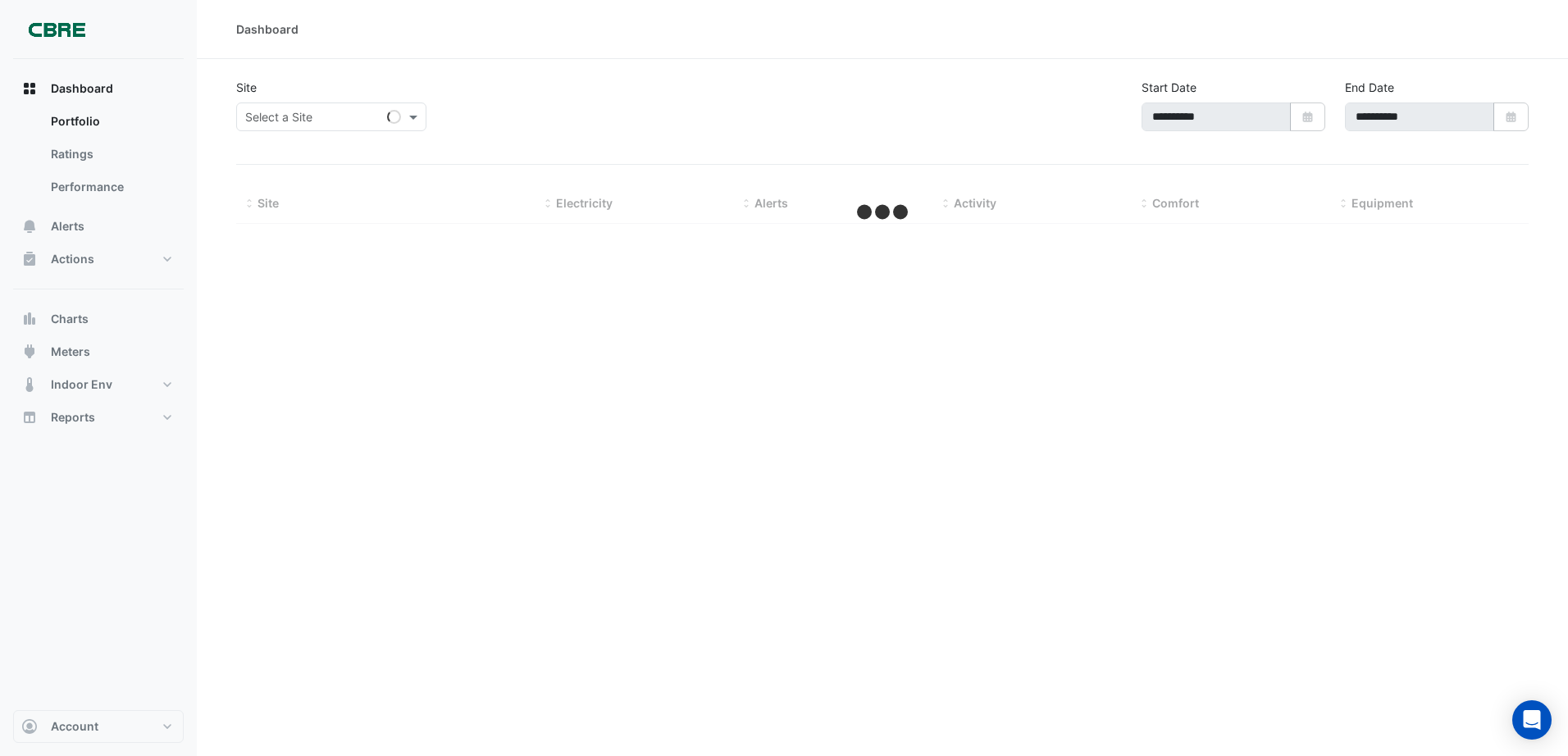
select select "***"
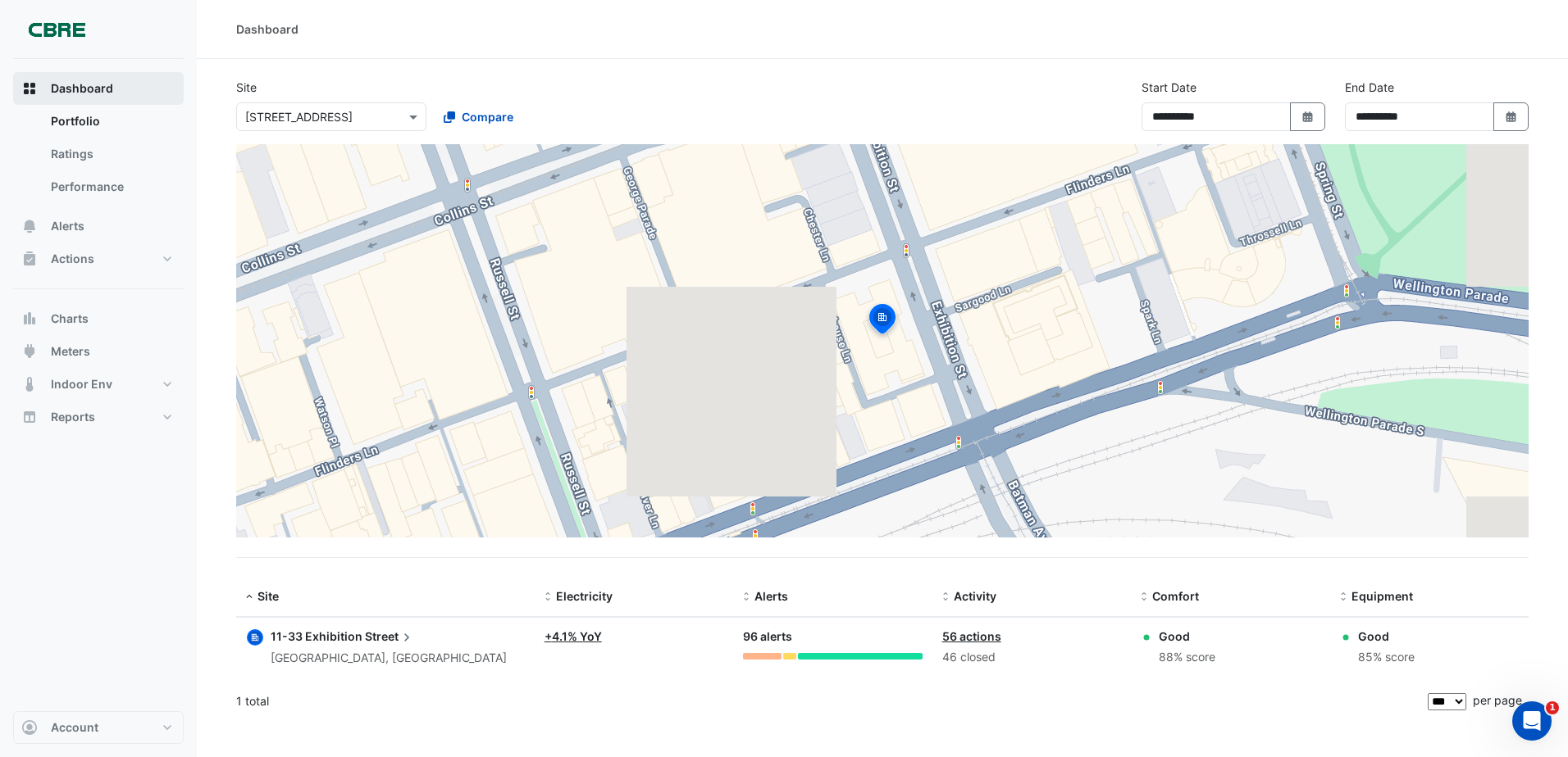
click at [103, 87] on span "Dashboard" at bounding box center [81, 89] width 62 height 17
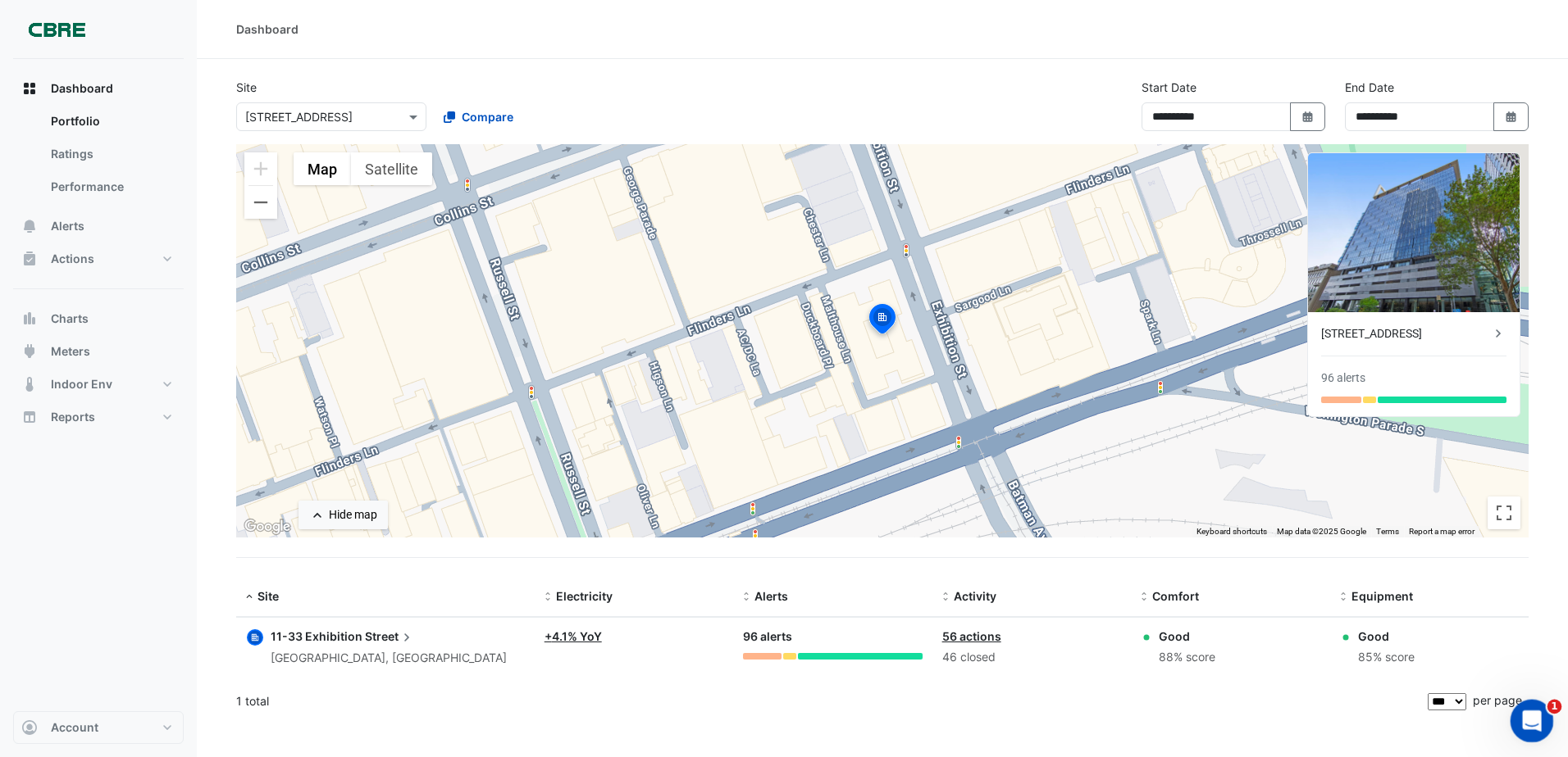
click at [1541, 716] on icon "Open Intercom Messenger" at bounding box center [1529, 719] width 27 height 27
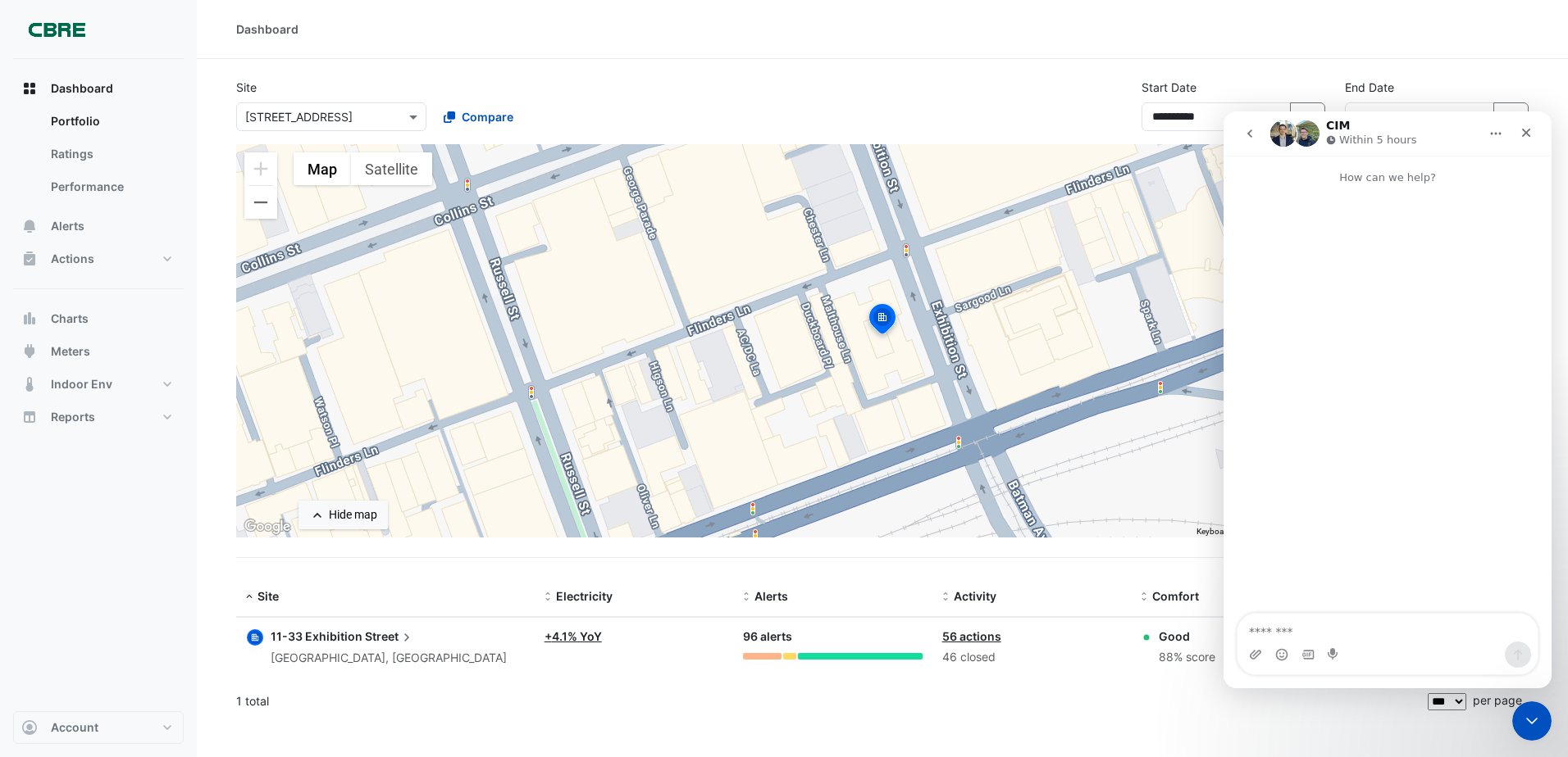
click at [1257, 134] on button "go back" at bounding box center [1249, 133] width 32 height 32
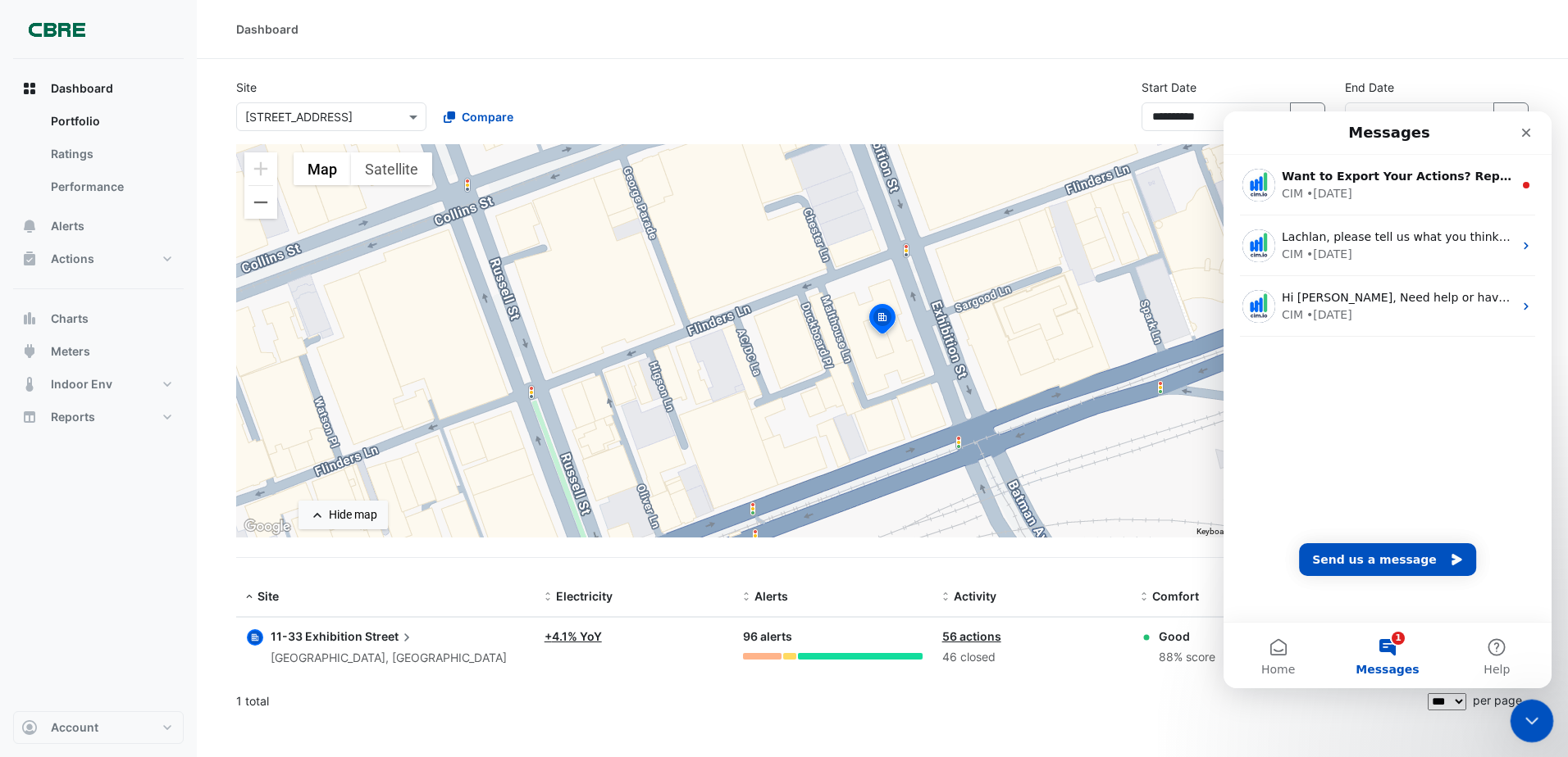
click at [1536, 716] on icon "Close Intercom Messenger" at bounding box center [1529, 719] width 20 height 20
